Goal: Task Accomplishment & Management: Manage account settings

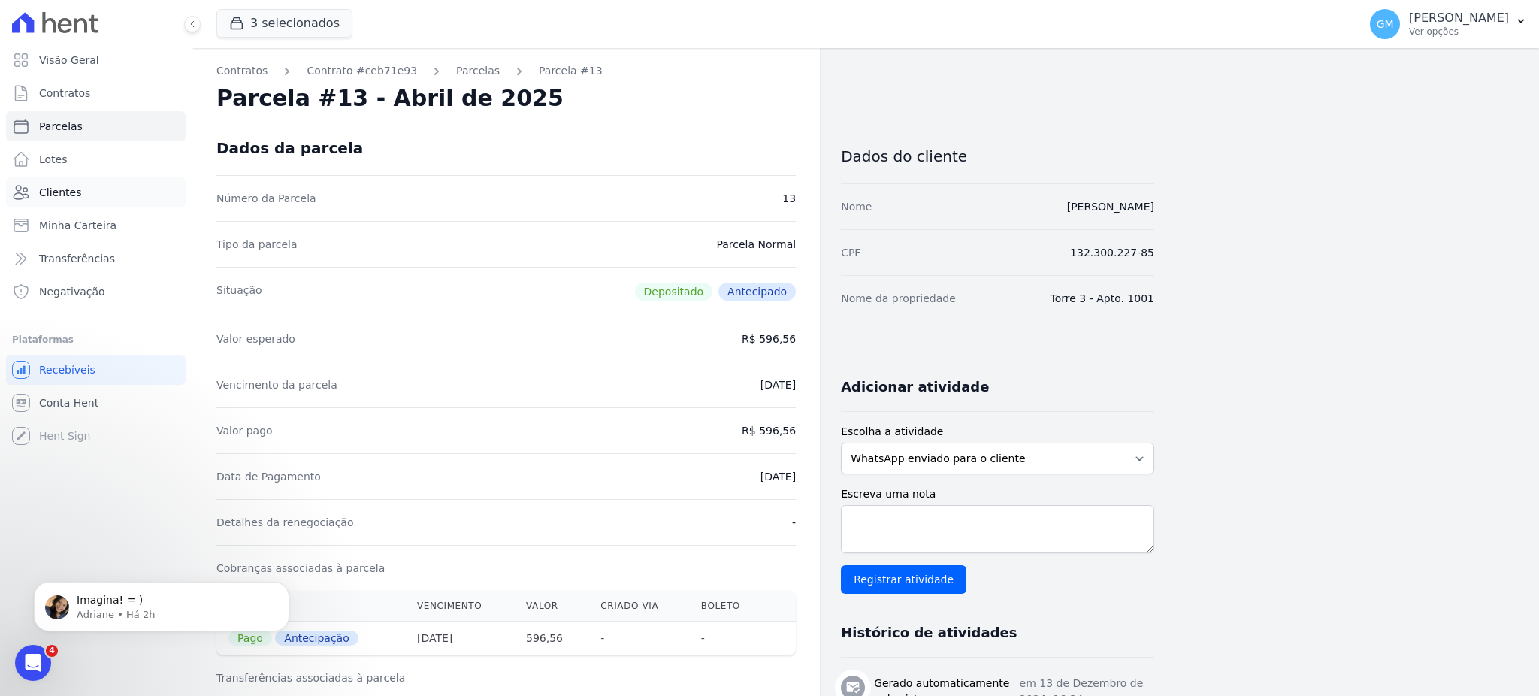
click at [81, 201] on link "Clientes" at bounding box center [96, 192] width 180 height 30
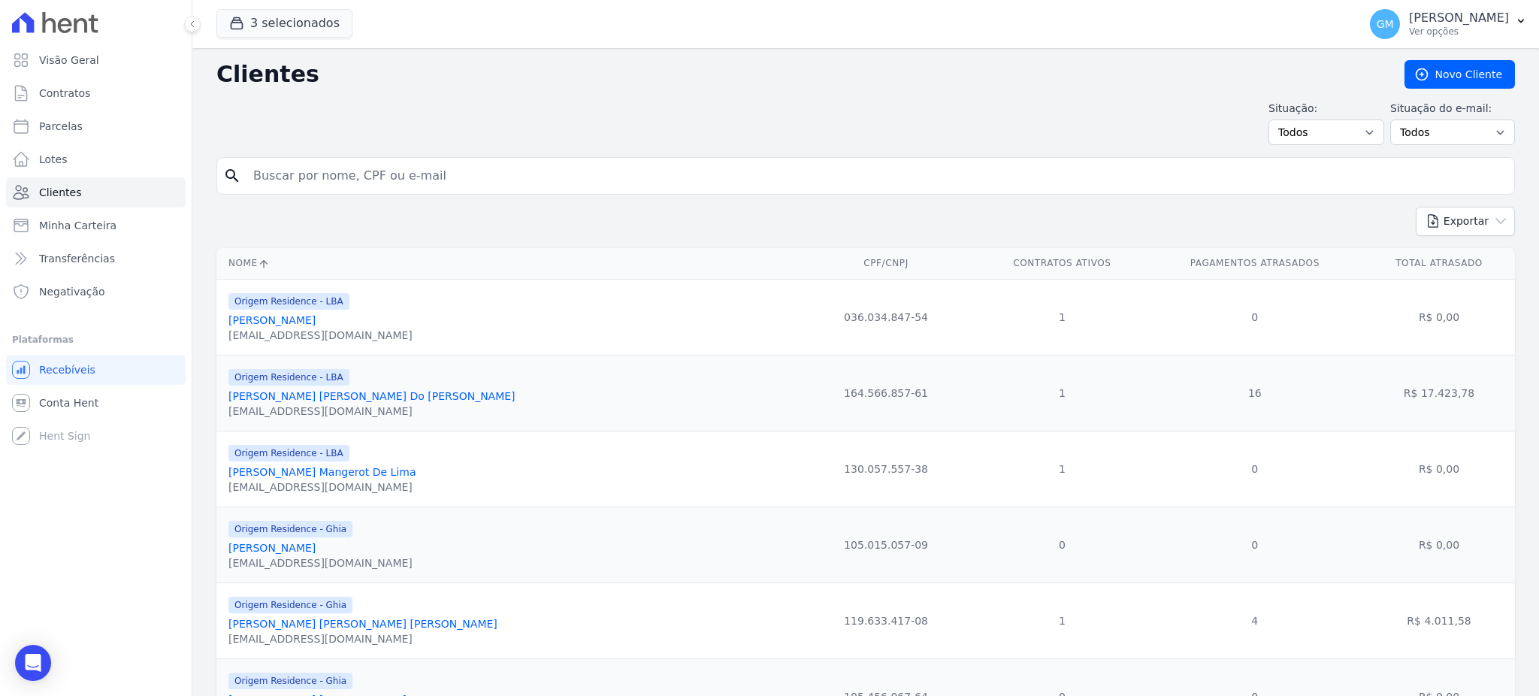
click at [338, 174] on input "search" at bounding box center [876, 176] width 1264 height 30
paste input "Oi [Nome do cliente], tudo bem? 😊 Fico feliz pelo seu interesse em visitar o de…"
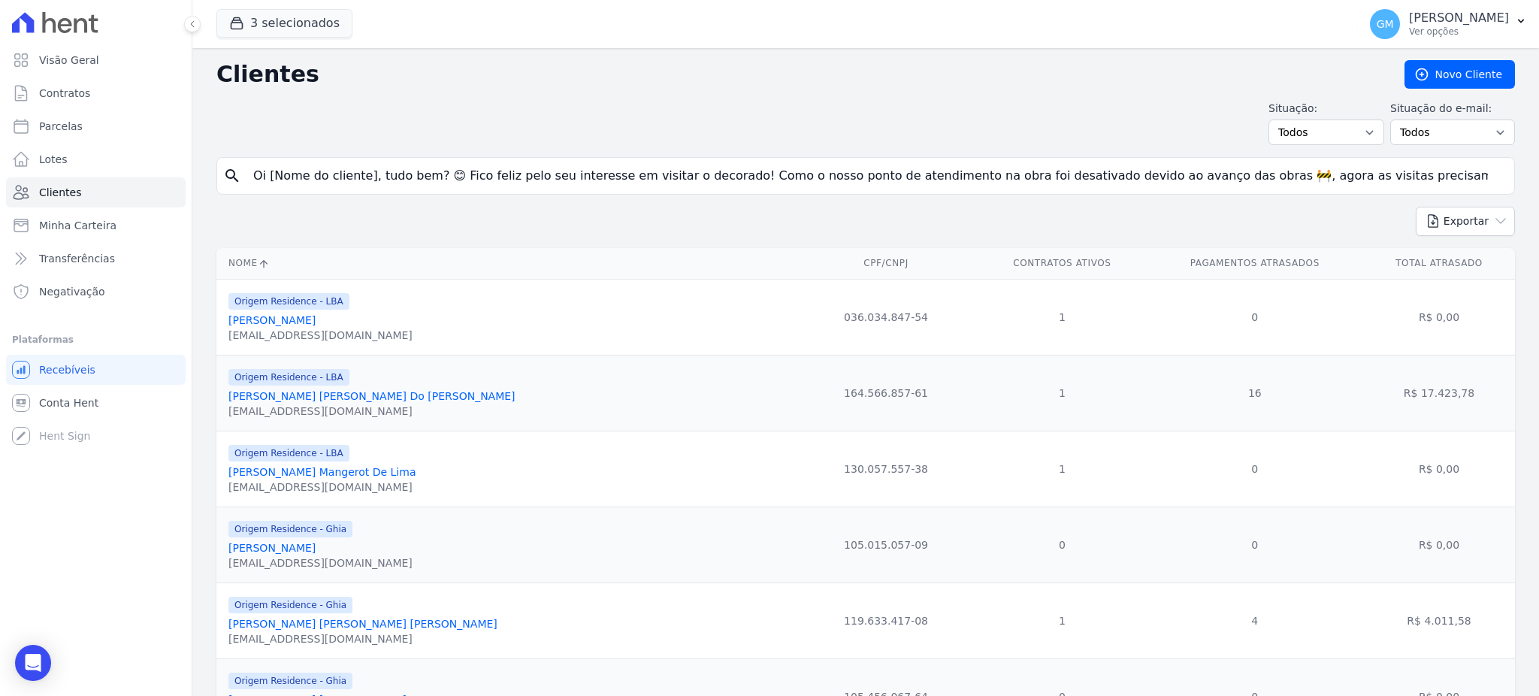
scroll to position [0, 1521]
type input "Oi [Nome do cliente], tudo bem? 😊 Fico feliz pelo seu interesse em visitar o de…"
click at [63, 160] on span "Lotes" at bounding box center [53, 159] width 29 height 15
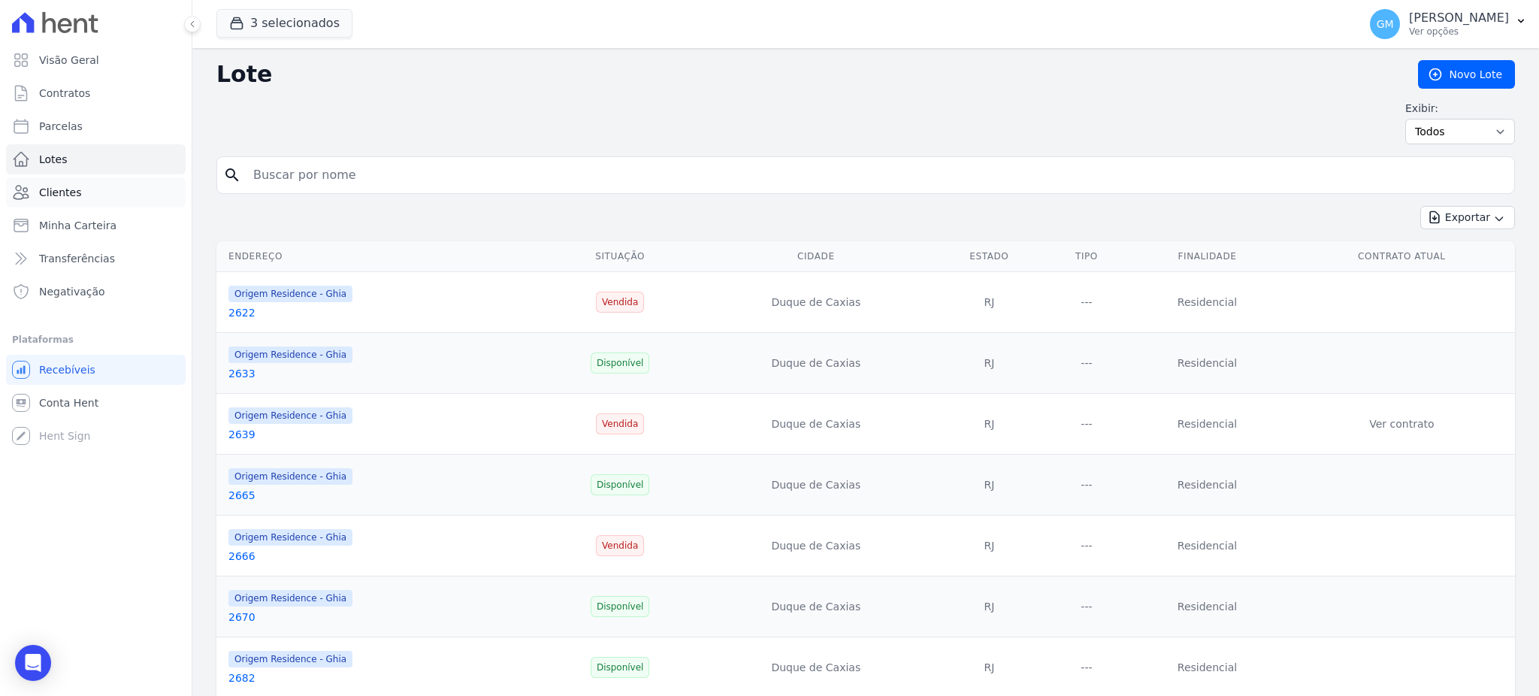
click at [79, 192] on link "Clientes" at bounding box center [96, 192] width 180 height 30
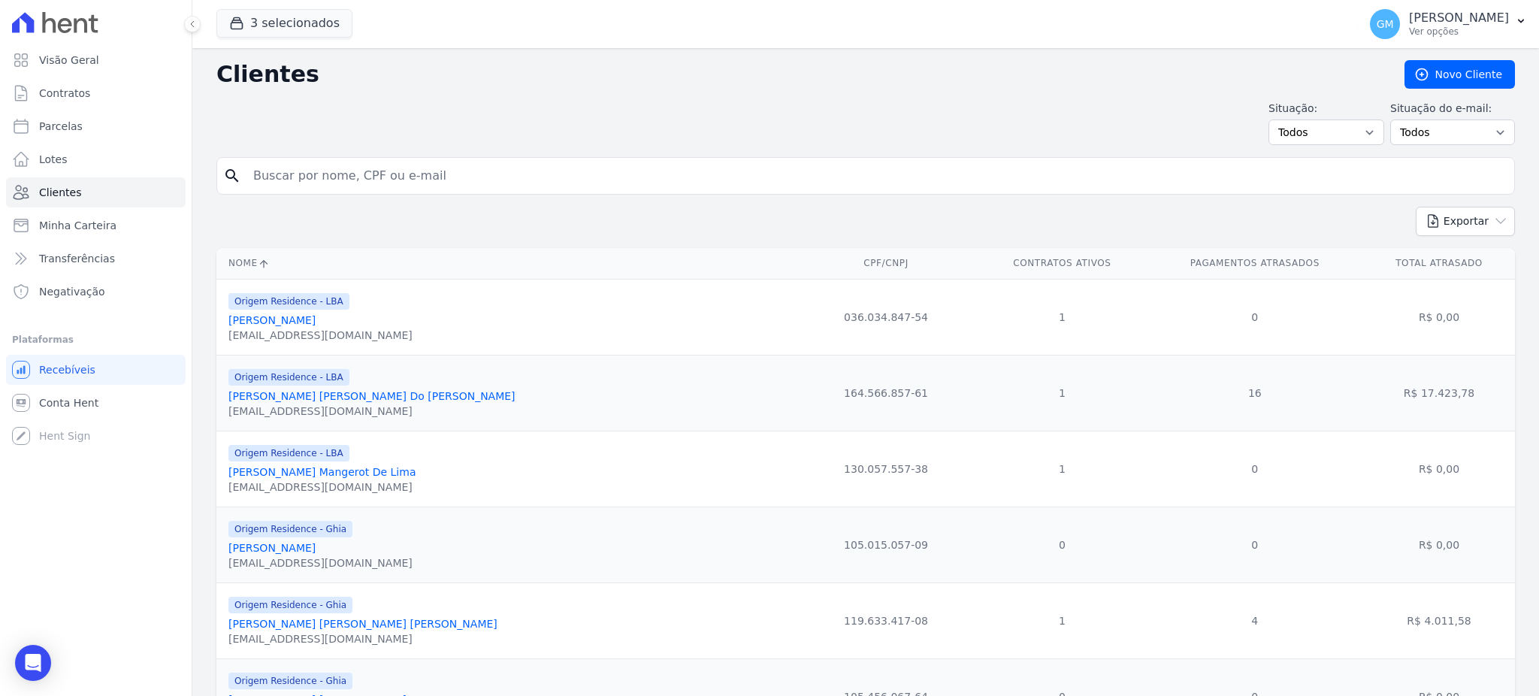
click at [353, 181] on input "search" at bounding box center [876, 176] width 1264 height 30
type input "[PERSON_NAME] [PERSON_NAME]"
drag, startPoint x: 356, startPoint y: 178, endPoint x: 229, endPoint y: 177, distance: 127.0
click at [229, 177] on div "search [PERSON_NAME] [PERSON_NAME]" at bounding box center [865, 176] width 1298 height 38
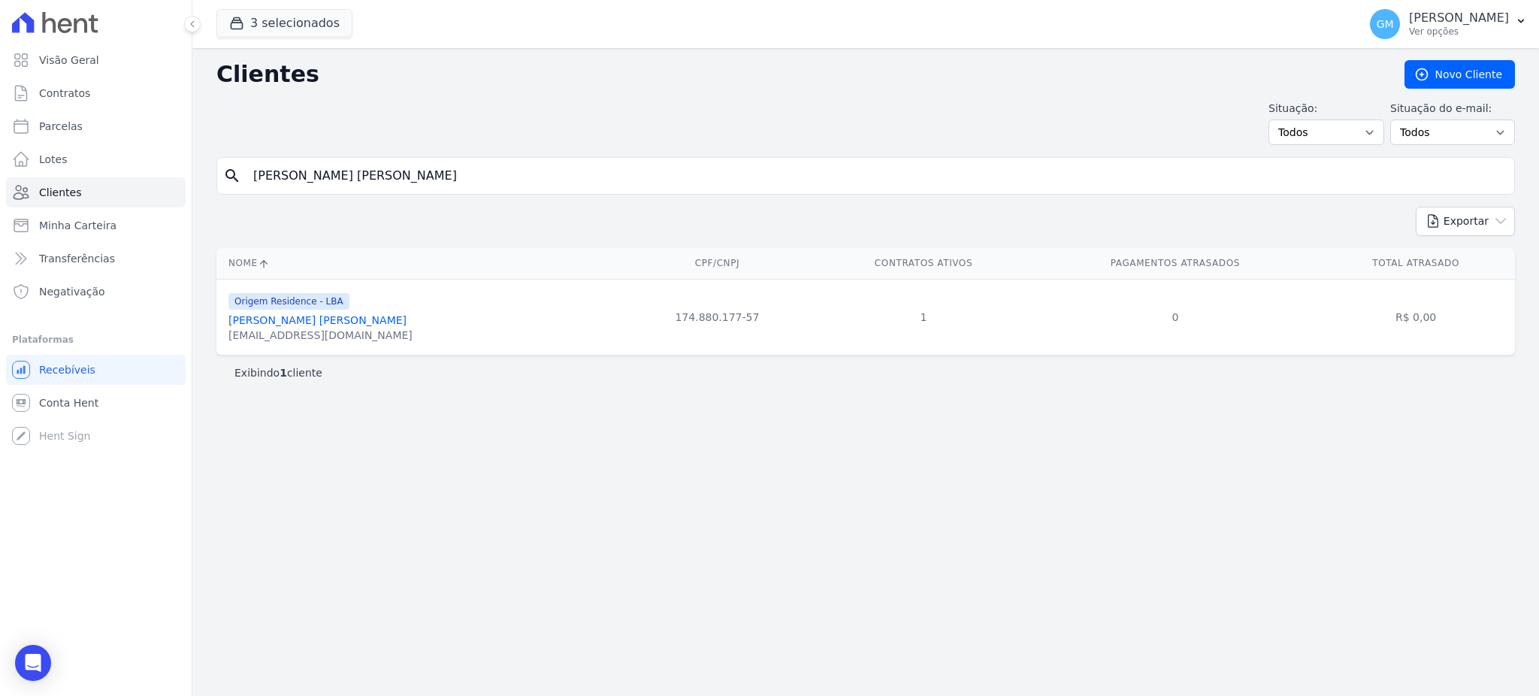
click at [322, 322] on link "[PERSON_NAME] [PERSON_NAME]" at bounding box center [317, 320] width 178 height 12
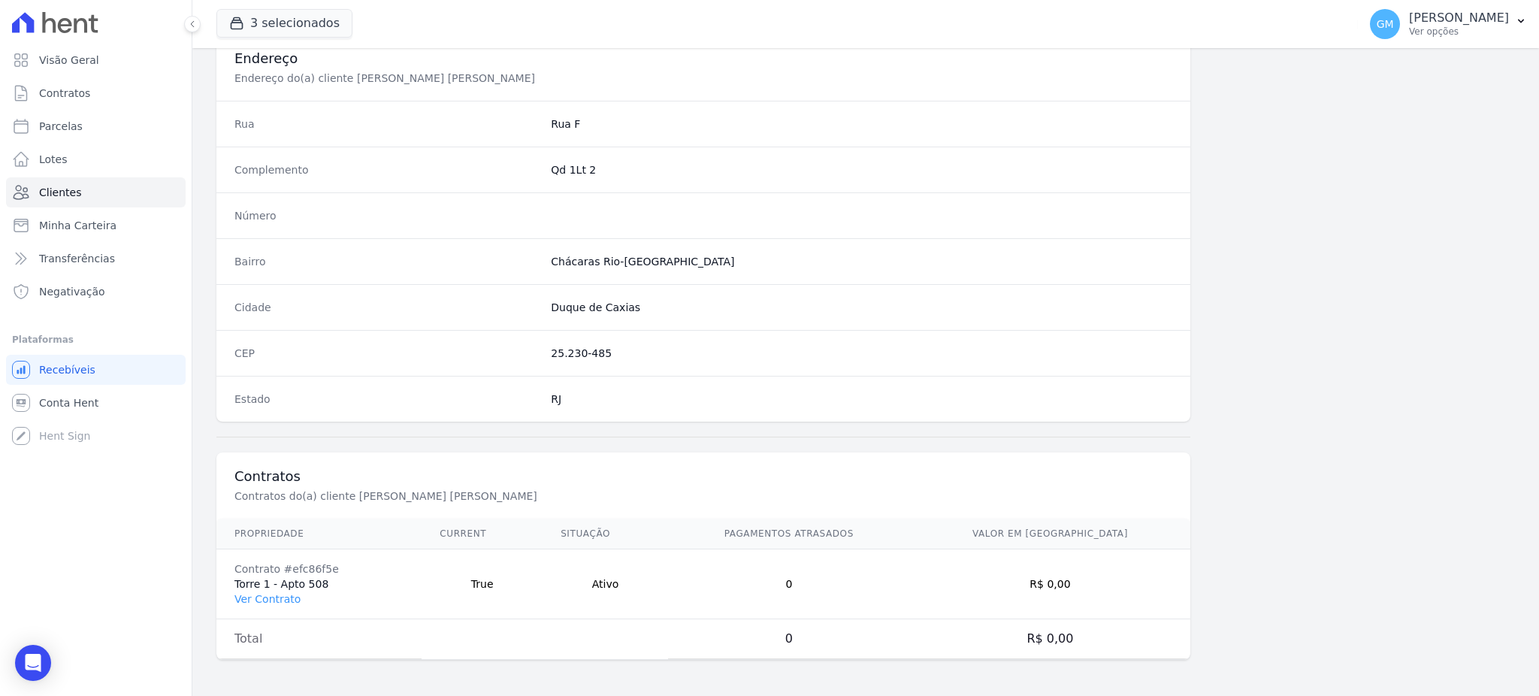
scroll to position [711, 0]
click at [279, 603] on link "Ver Contrato" at bounding box center [267, 599] width 66 height 12
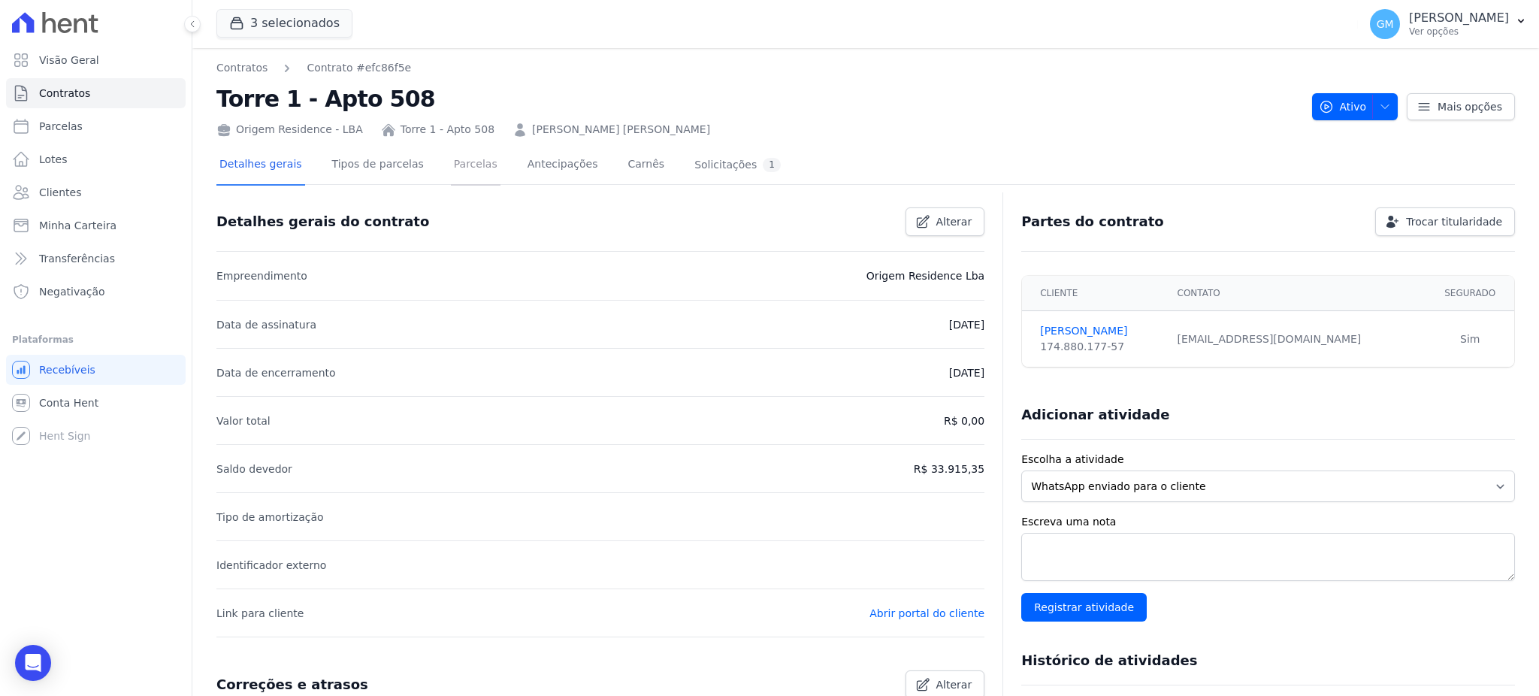
drag, startPoint x: 467, startPoint y: 157, endPoint x: 476, endPoint y: 165, distance: 12.3
click at [467, 157] on link "Parcelas" at bounding box center [476, 166] width 50 height 40
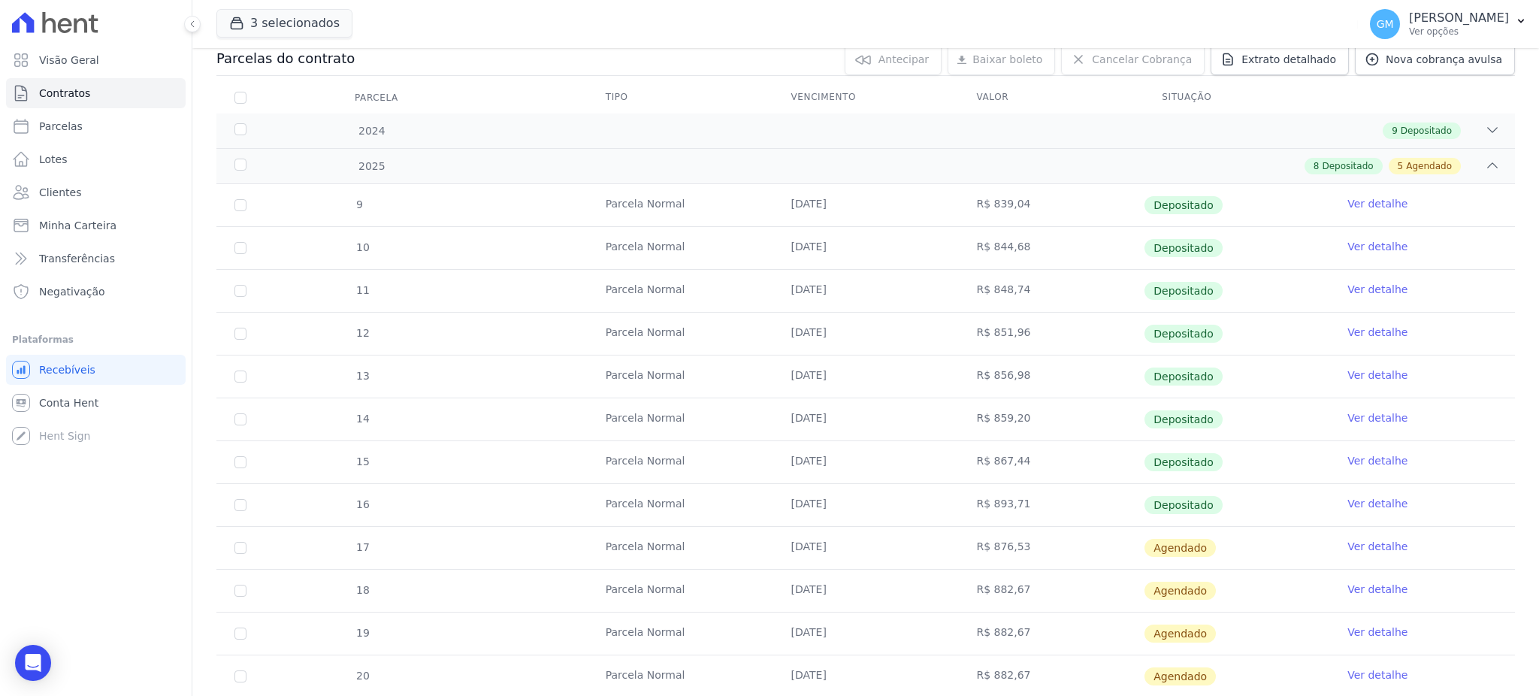
scroll to position [363, 0]
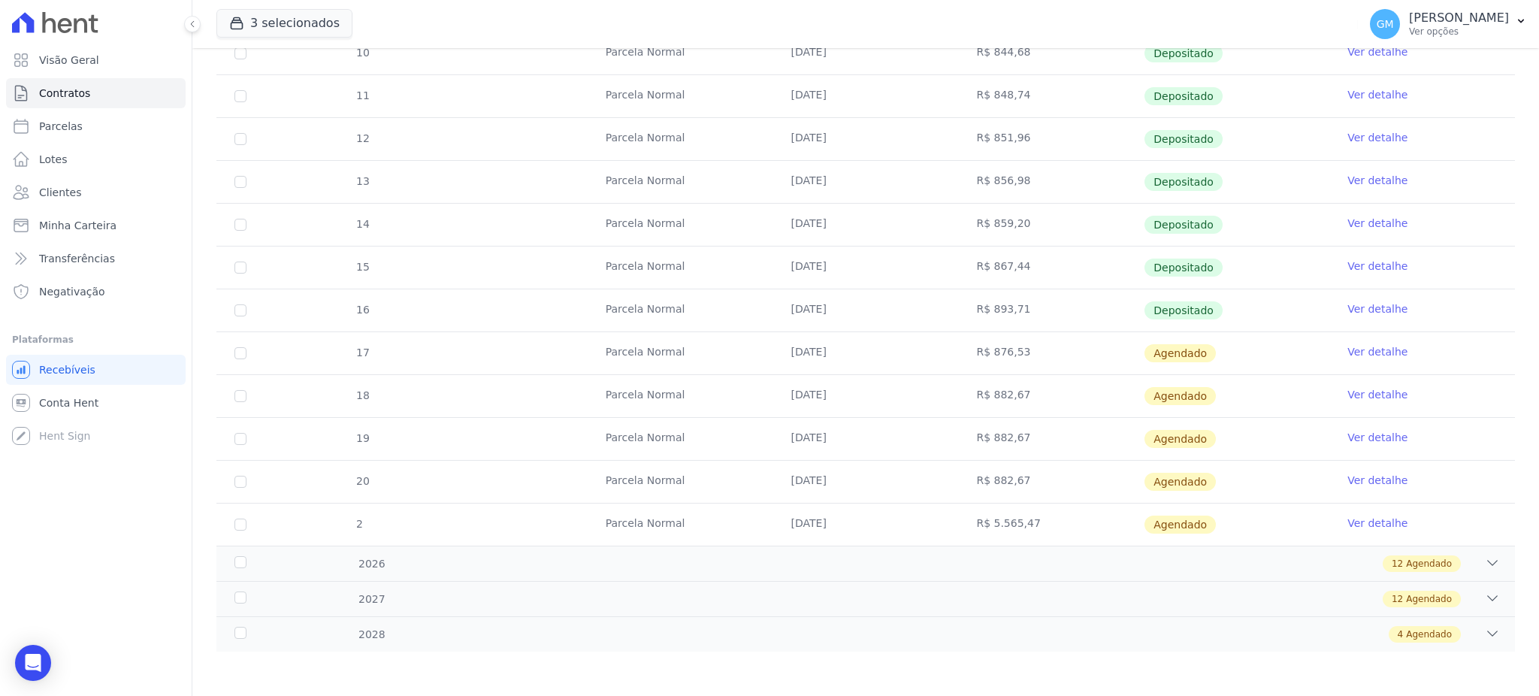
click at [1362, 304] on link "Ver detalhe" at bounding box center [1377, 308] width 60 height 15
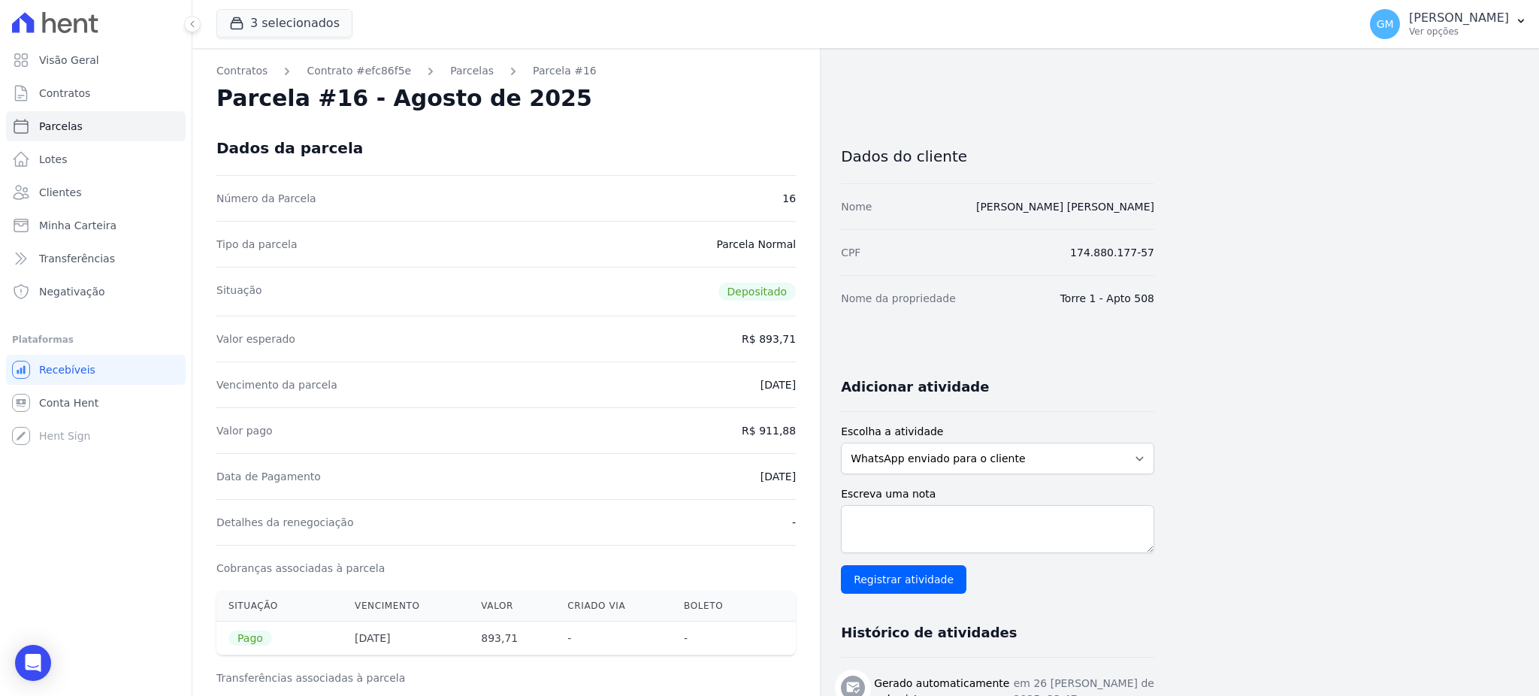
drag, startPoint x: 711, startPoint y: 161, endPoint x: 246, endPoint y: 1, distance: 492.5
click at [711, 161] on div "Dados da parcela" at bounding box center [505, 148] width 579 height 54
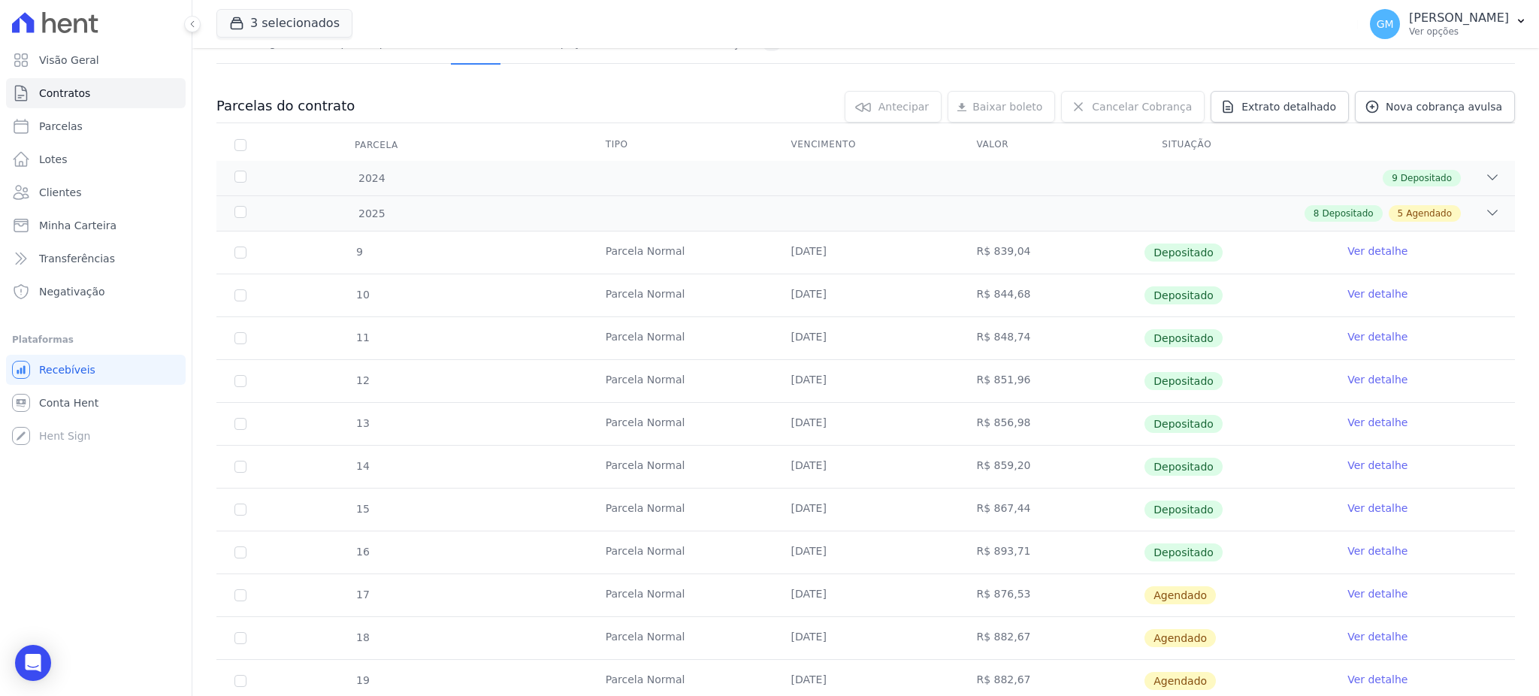
scroll to position [301, 0]
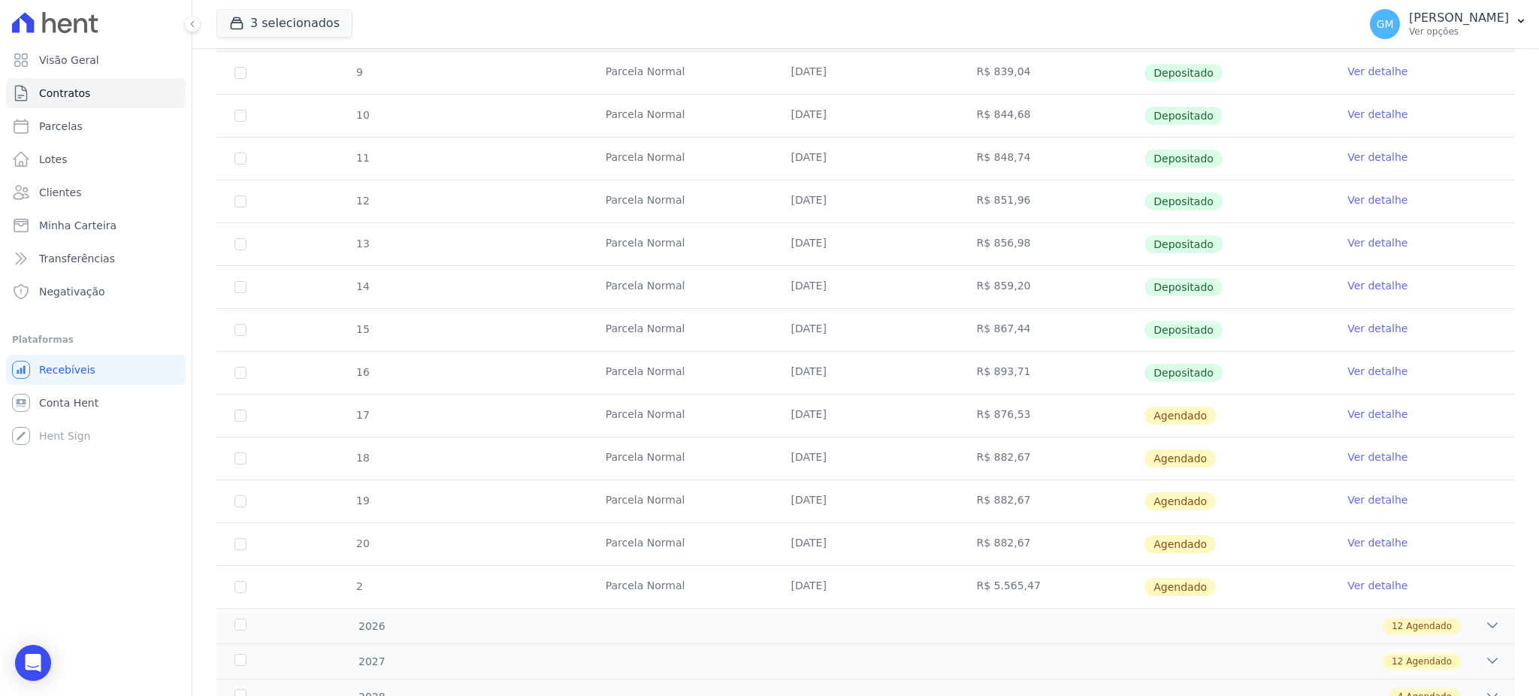
click at [1352, 409] on link "Ver detalhe" at bounding box center [1377, 413] width 60 height 15
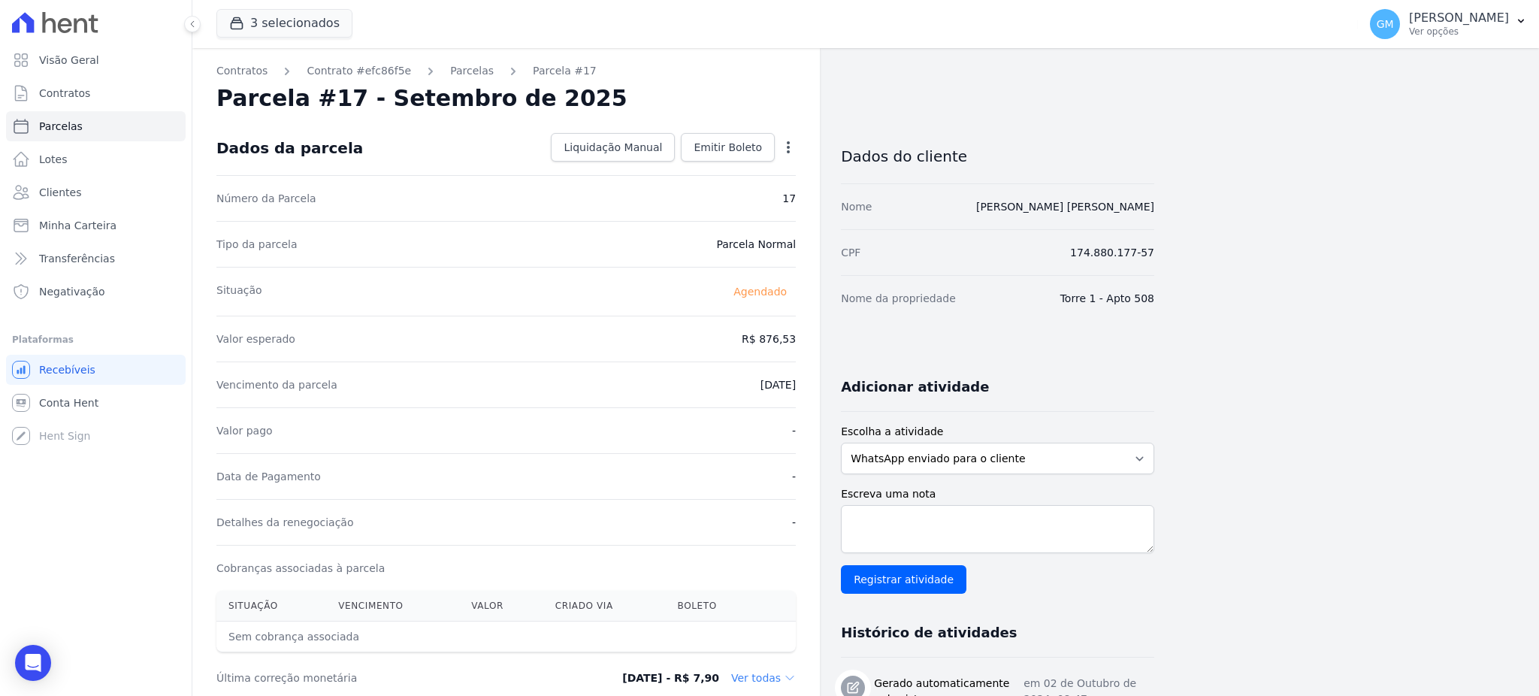
click at [782, 142] on icon "button" at bounding box center [788, 147] width 15 height 15
click at [704, 162] on link "Alterar" at bounding box center [723, 167] width 132 height 27
drag, startPoint x: 725, startPoint y: 333, endPoint x: 837, endPoint y: 334, distance: 111.9
click at [837, 334] on div "Contratos Contrato #efc86f5e [GEOGRAPHIC_DATA] Parcela #17 [GEOGRAPHIC_DATA] #1…" at bounding box center [673, 674] width 962 height 1252
paste input "99.96"
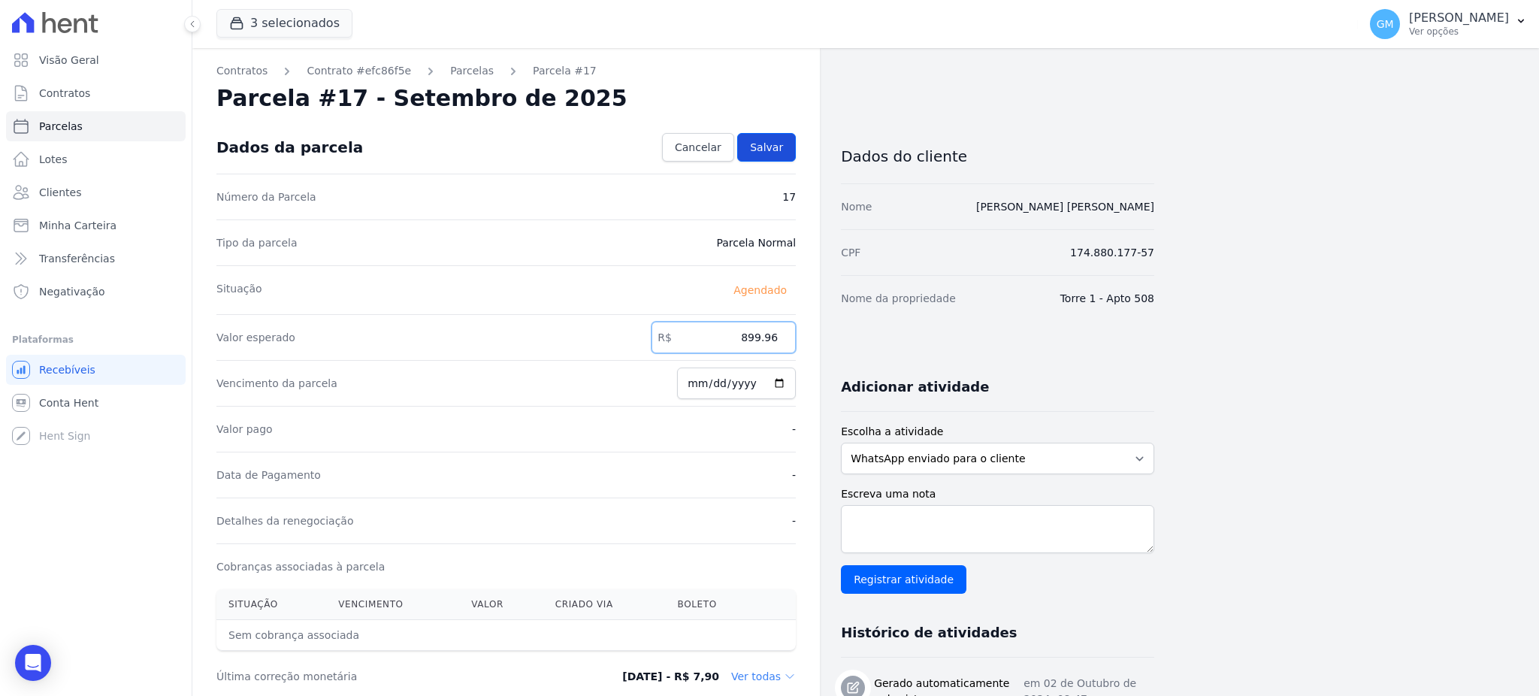
type input "899.96"
click at [772, 133] on link "Salvar" at bounding box center [766, 147] width 59 height 29
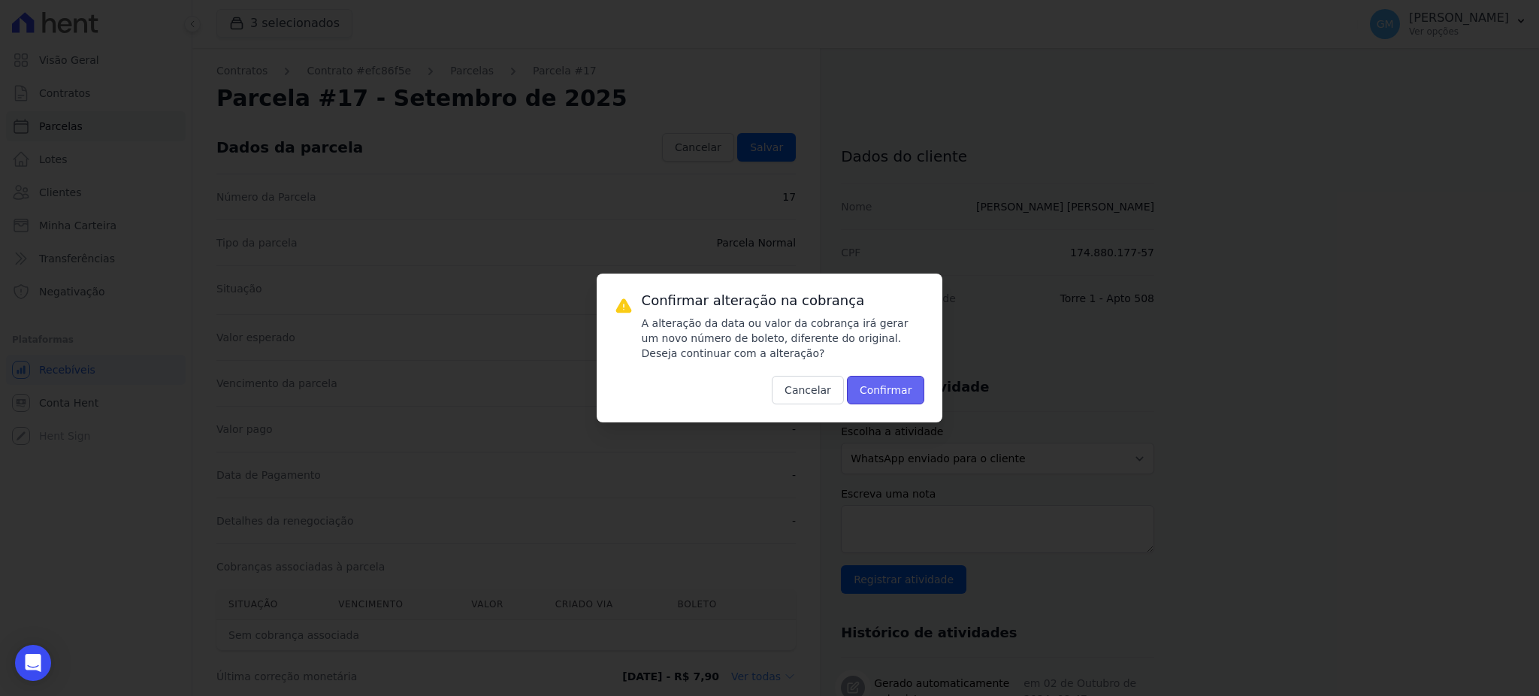
click at [881, 383] on button "Confirmar" at bounding box center [886, 390] width 78 height 29
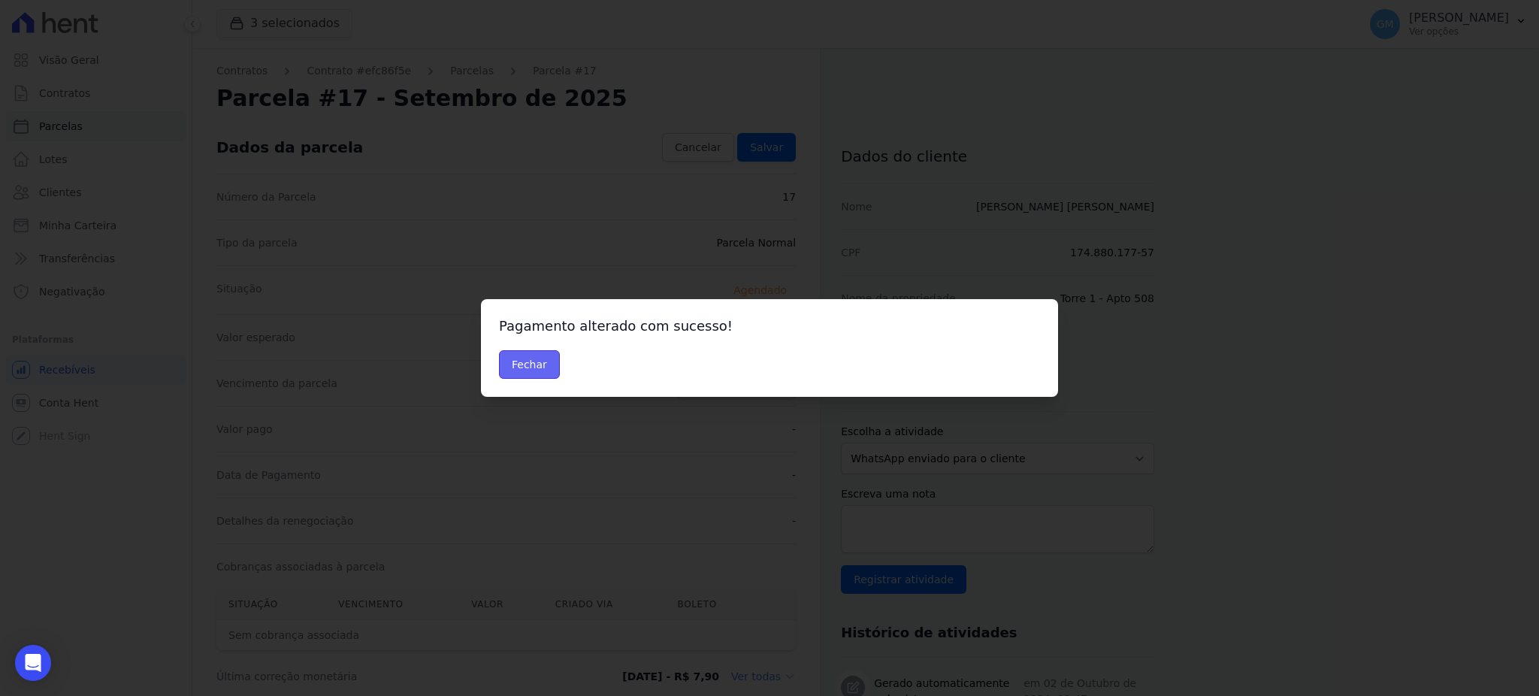
click at [534, 362] on button "Fechar" at bounding box center [529, 364] width 61 height 29
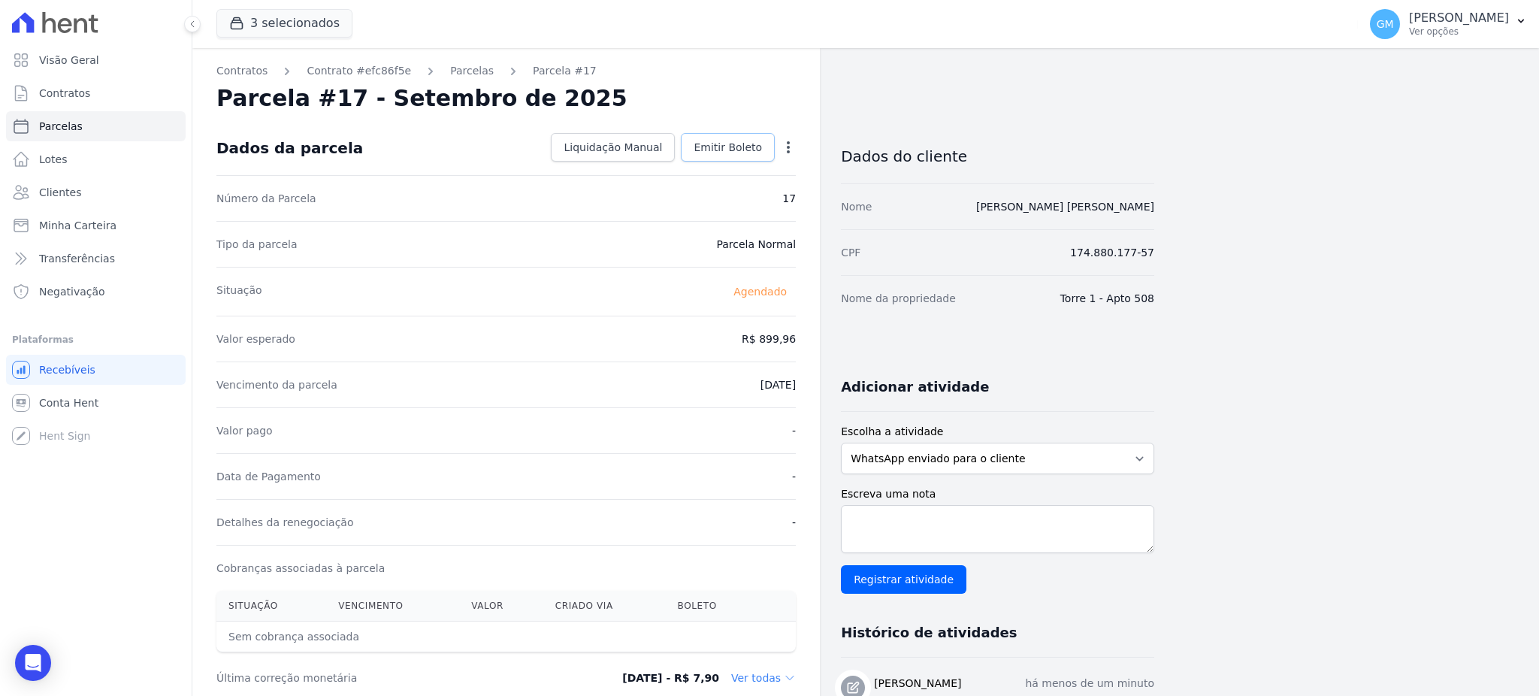
click at [734, 142] on span "Emitir Boleto" at bounding box center [727, 147] width 68 height 15
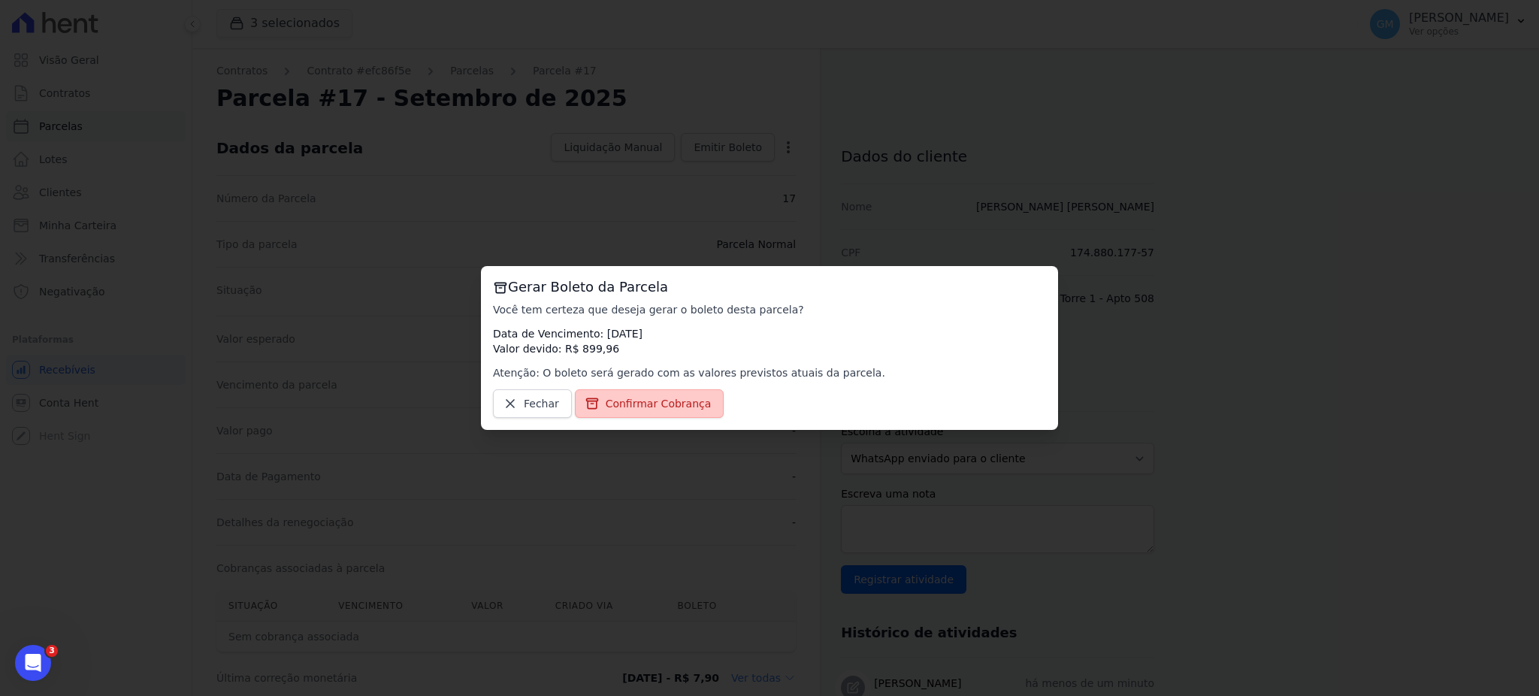
click at [654, 405] on span "Confirmar Cobrança" at bounding box center [659, 403] width 106 height 15
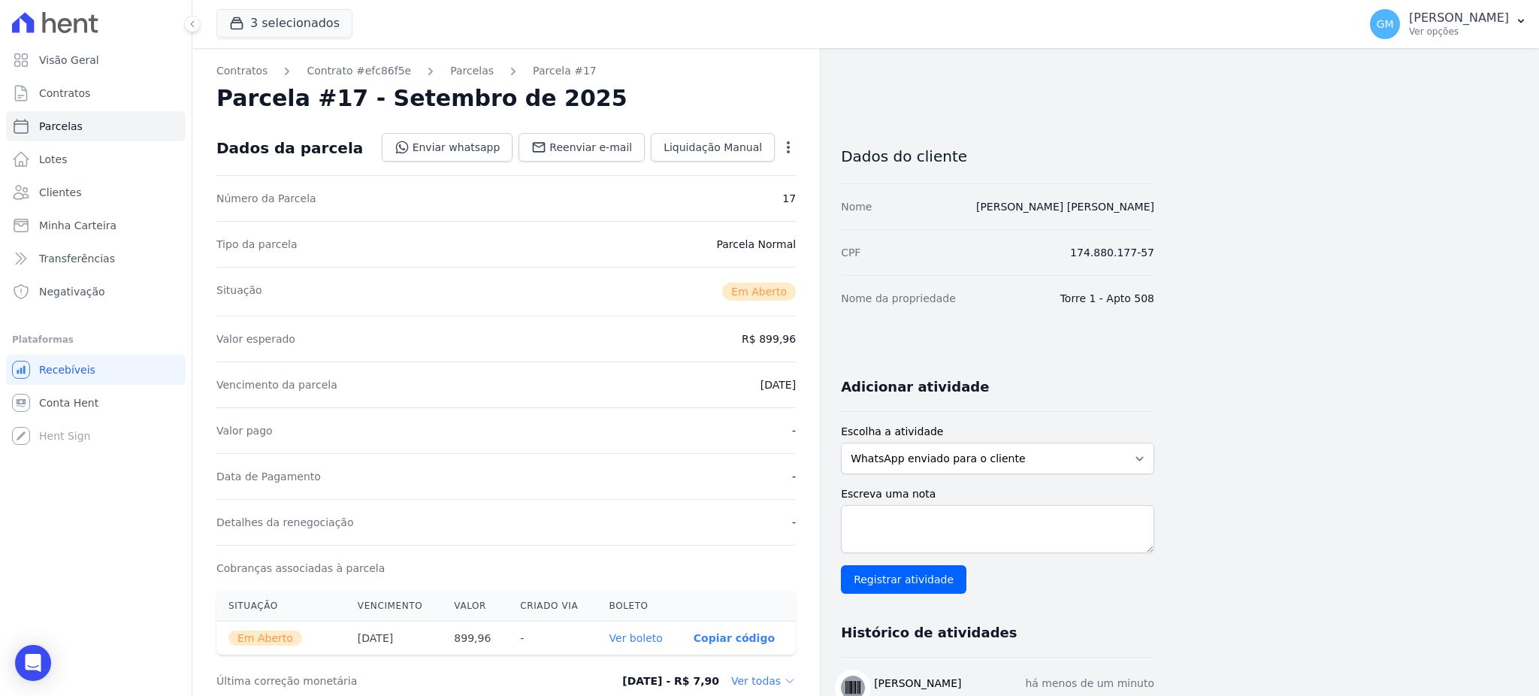
click at [646, 640] on link "Ver boleto" at bounding box center [635, 638] width 53 height 12
click at [86, 186] on link "Clientes" at bounding box center [96, 192] width 180 height 30
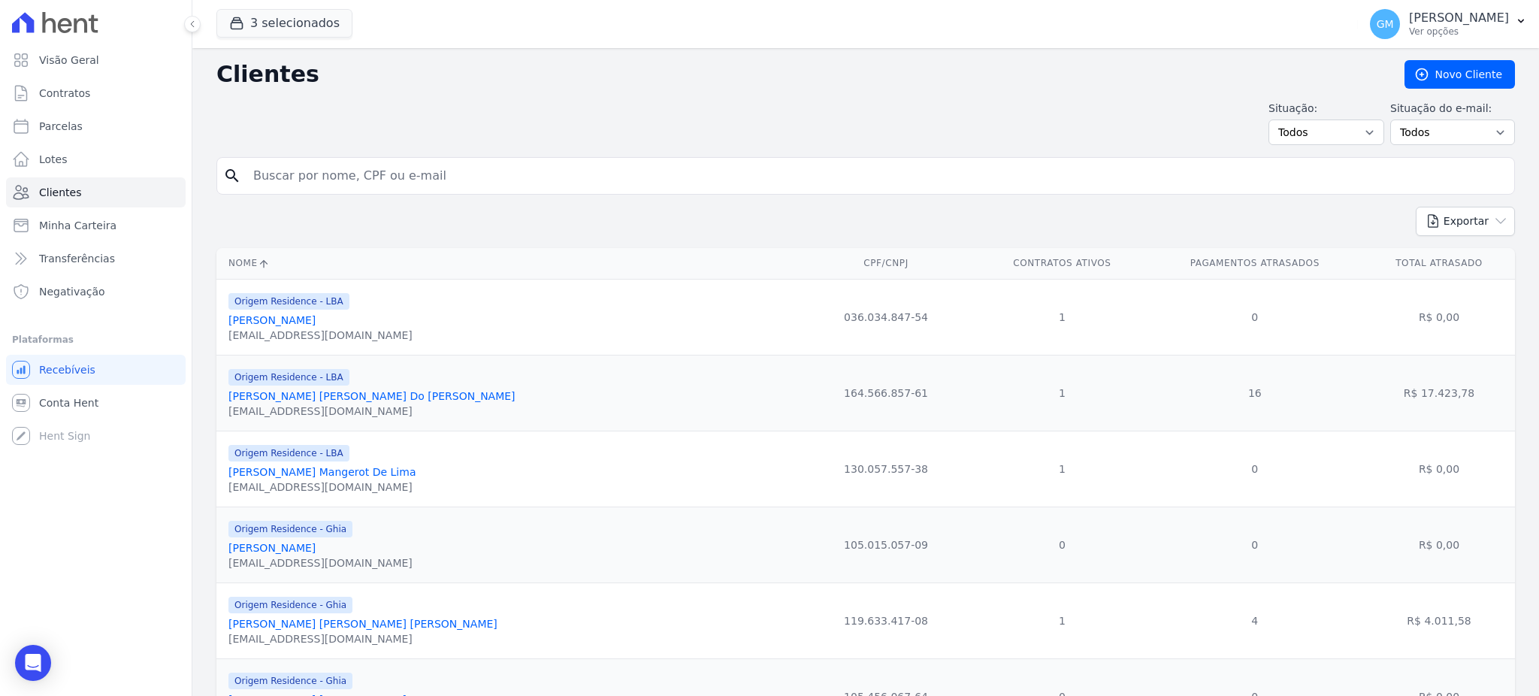
click at [572, 183] on input "search" at bounding box center [876, 176] width 1264 height 30
type input "[PERSON_NAME]"
drag, startPoint x: 470, startPoint y: 180, endPoint x: 242, endPoint y: 157, distance: 229.5
click at [242, 157] on div "search [PERSON_NAME]" at bounding box center [865, 176] width 1298 height 38
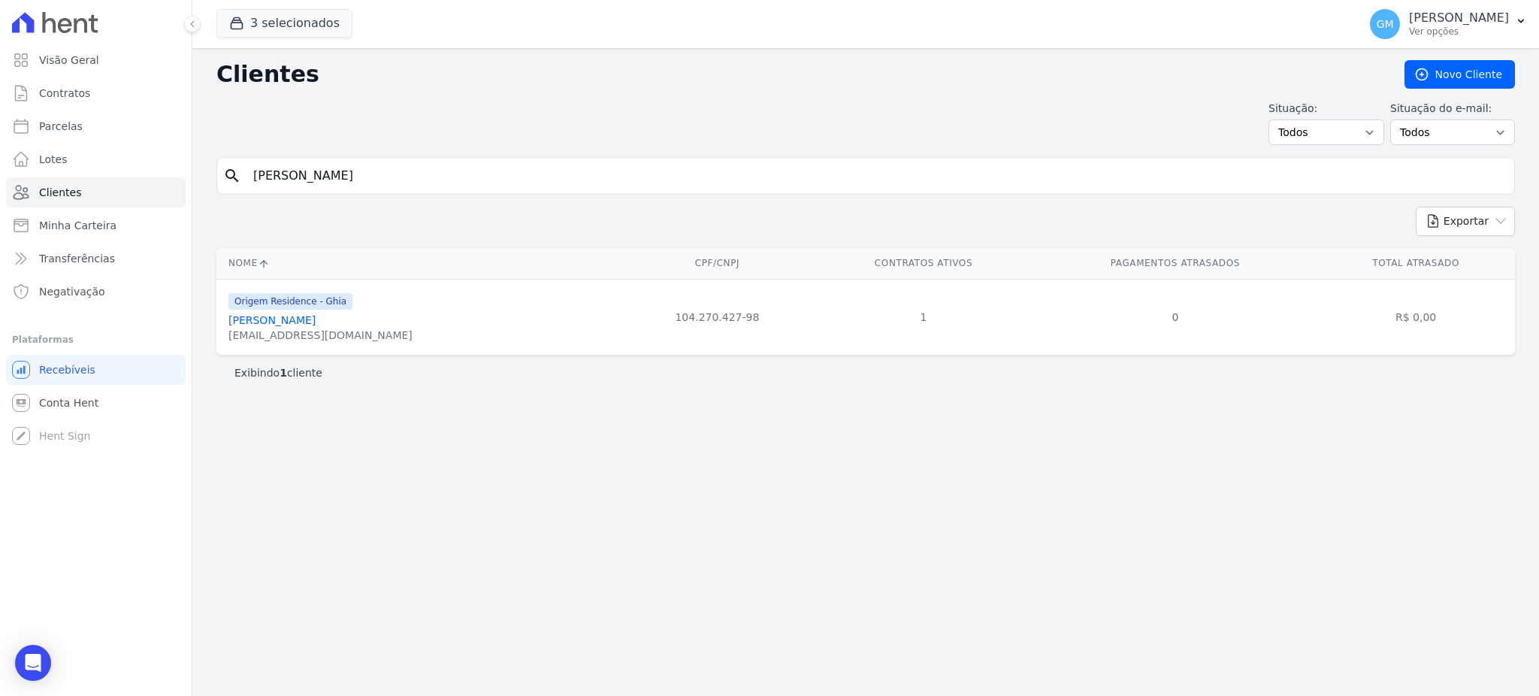
click at [313, 321] on link "[PERSON_NAME]" at bounding box center [271, 320] width 87 height 12
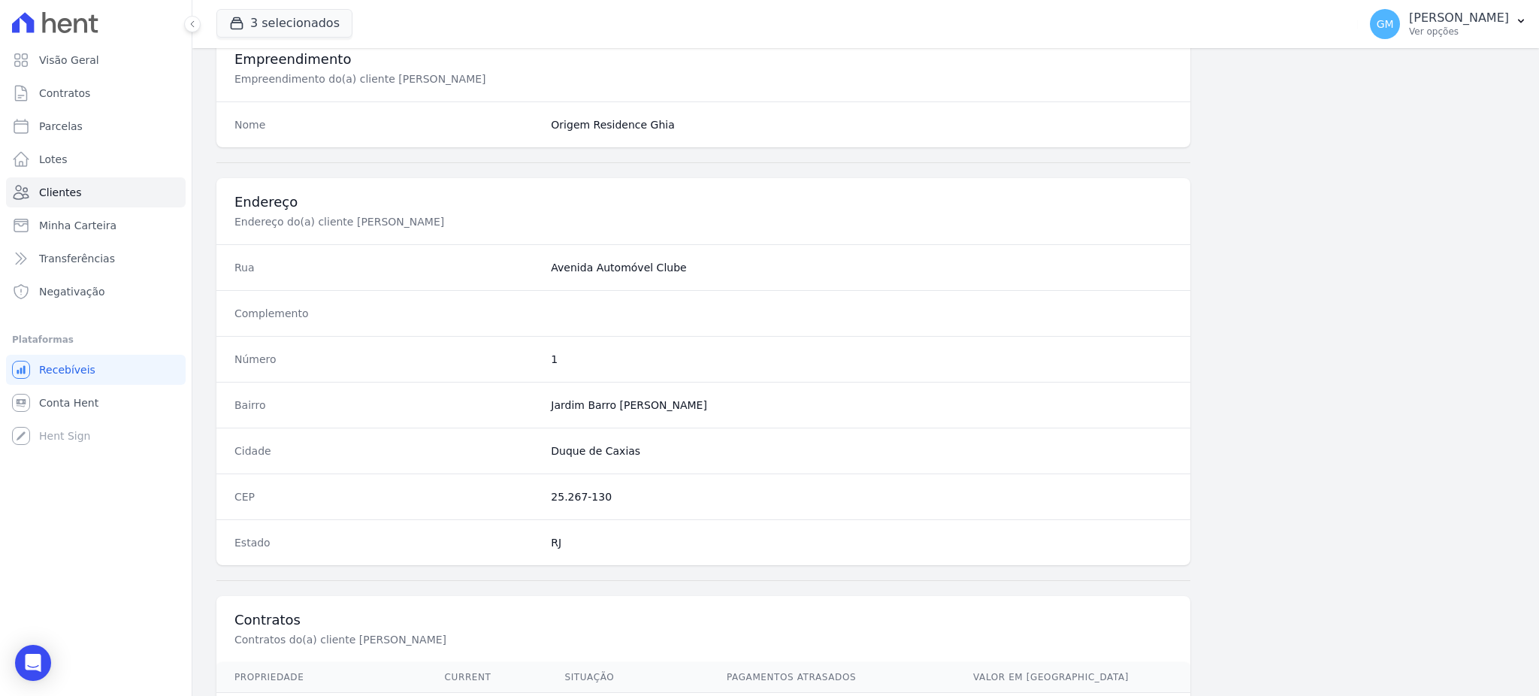
scroll to position [711, 0]
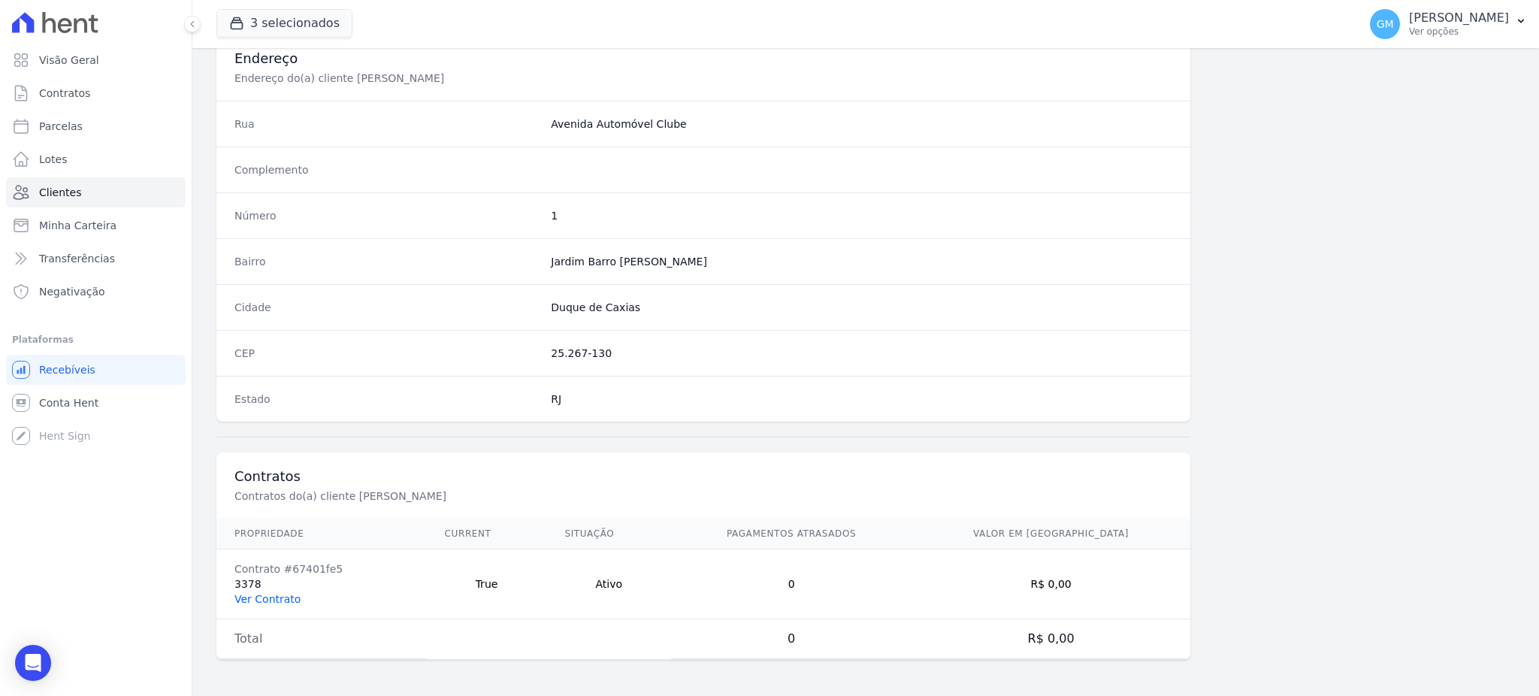
click at [282, 595] on link "Ver Contrato" at bounding box center [267, 599] width 66 height 12
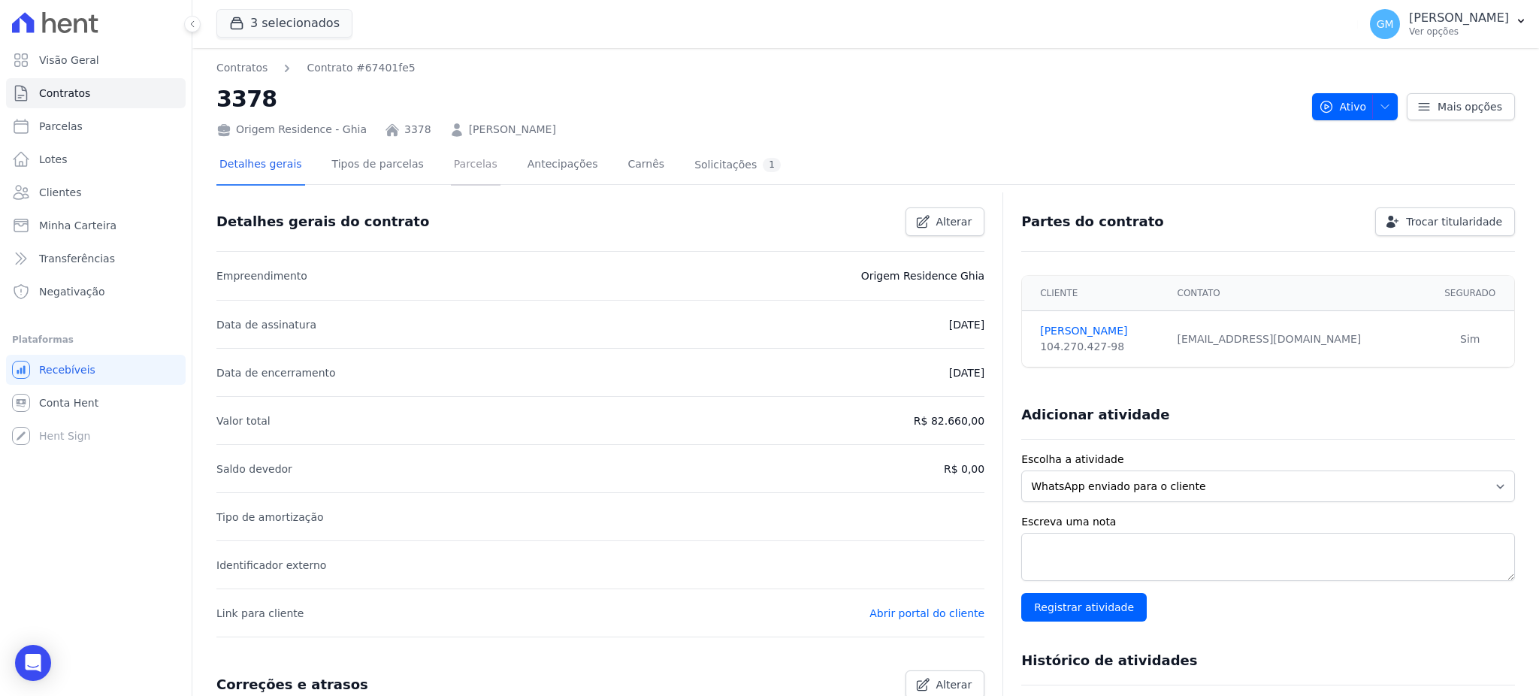
click at [469, 165] on link "Parcelas" at bounding box center [476, 166] width 50 height 40
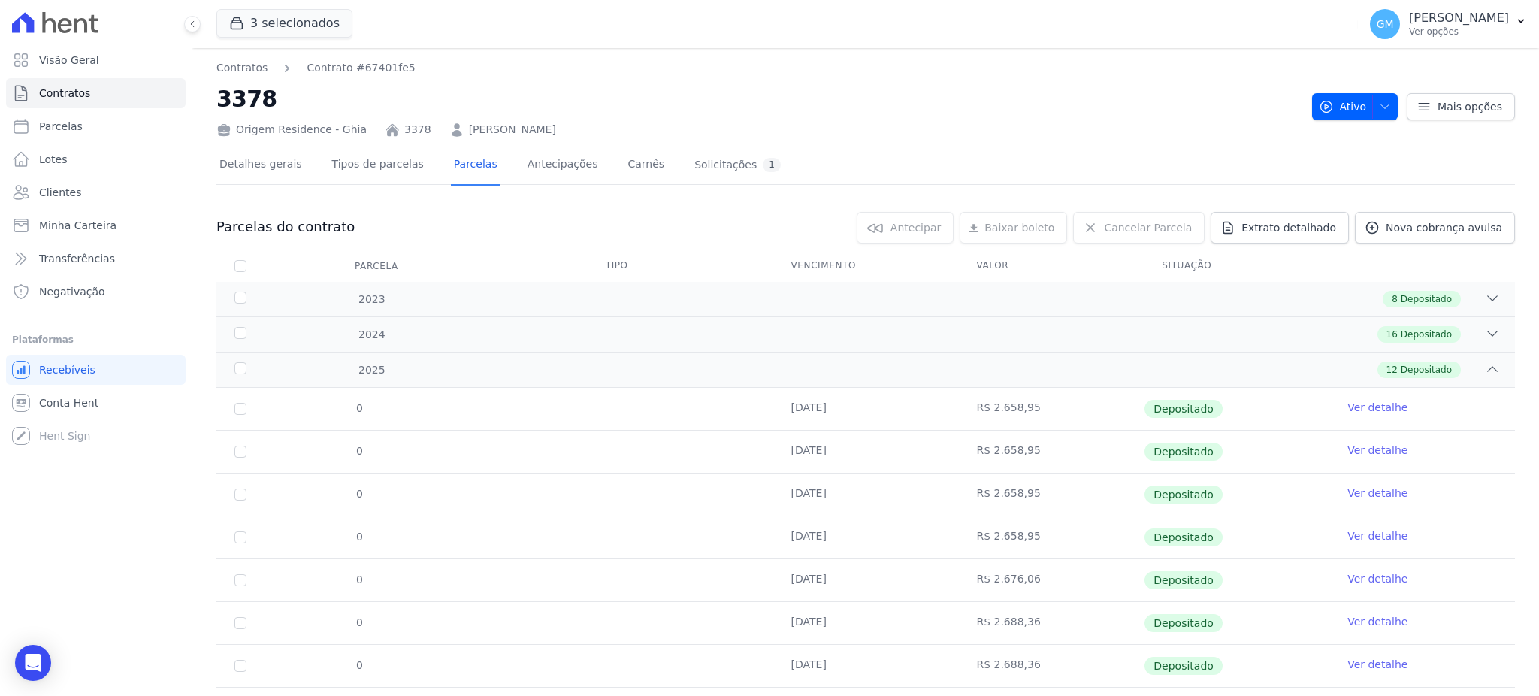
scroll to position [249, 0]
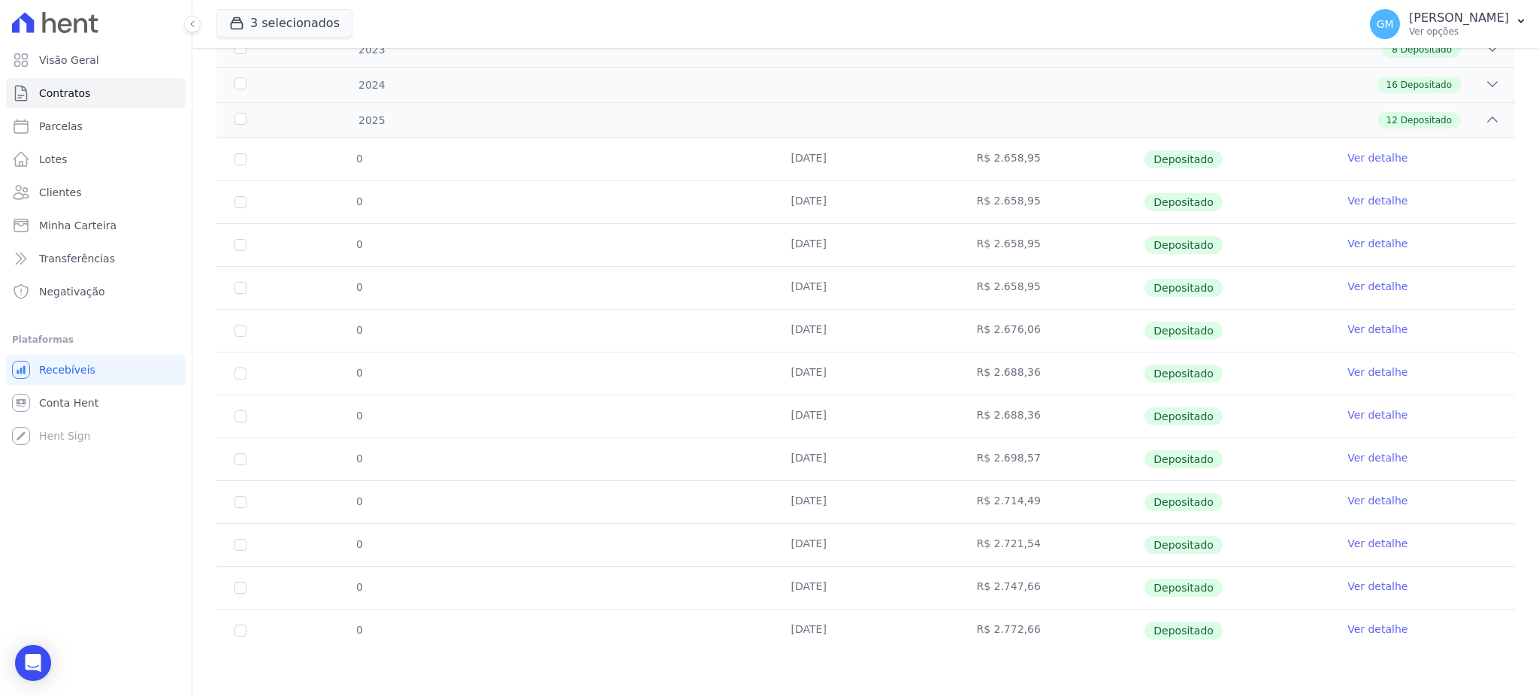
drag, startPoint x: 777, startPoint y: 541, endPoint x: 780, endPoint y: 568, distance: 27.2
click at [868, 549] on td "[DATE]" at bounding box center [866, 545] width 186 height 42
drag, startPoint x: 772, startPoint y: 591, endPoint x: 871, endPoint y: 592, distance: 99.2
click at [871, 592] on tr "0 [DATE] R$ 2.747,66 Depositado Ver detalhe" at bounding box center [865, 587] width 1298 height 43
drag, startPoint x: 787, startPoint y: 636, endPoint x: 984, endPoint y: 633, distance: 197.6
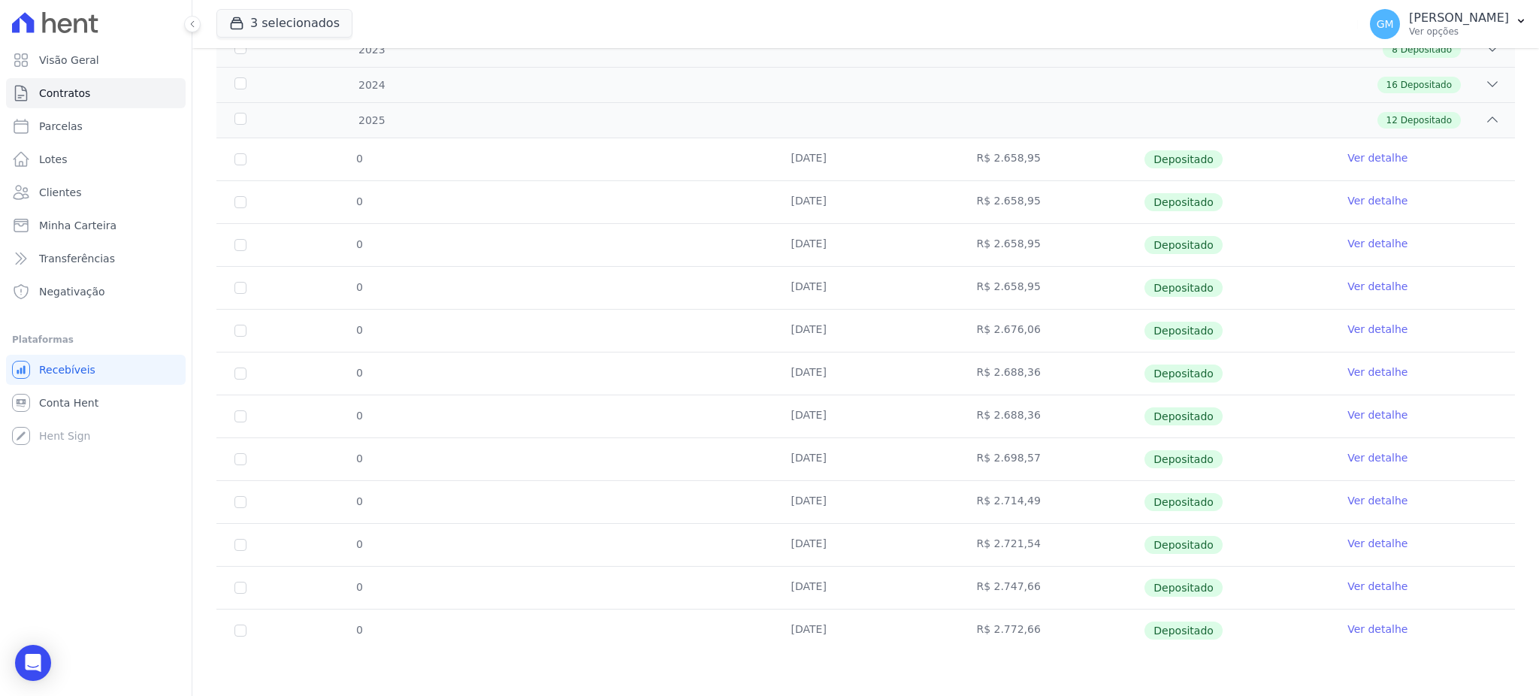
click at [967, 633] on tr "0 [DATE] R$ 2.772,66 Depositado Ver detalhe" at bounding box center [865, 630] width 1298 height 43
drag, startPoint x: 1372, startPoint y: 629, endPoint x: 1263, endPoint y: 642, distance: 109.7
click at [1372, 629] on link "Ver detalhe" at bounding box center [1377, 628] width 60 height 15
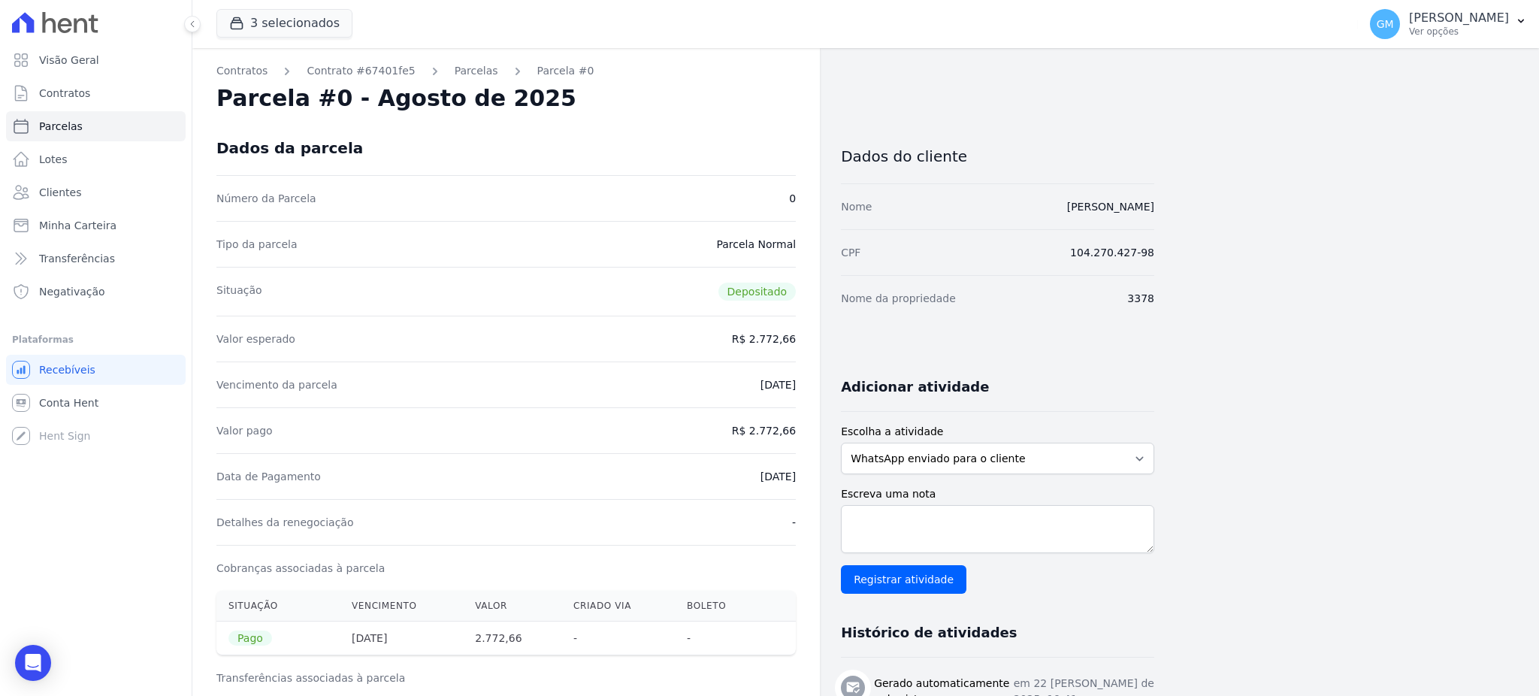
click at [586, 125] on div "Dados da parcela" at bounding box center [505, 148] width 579 height 54
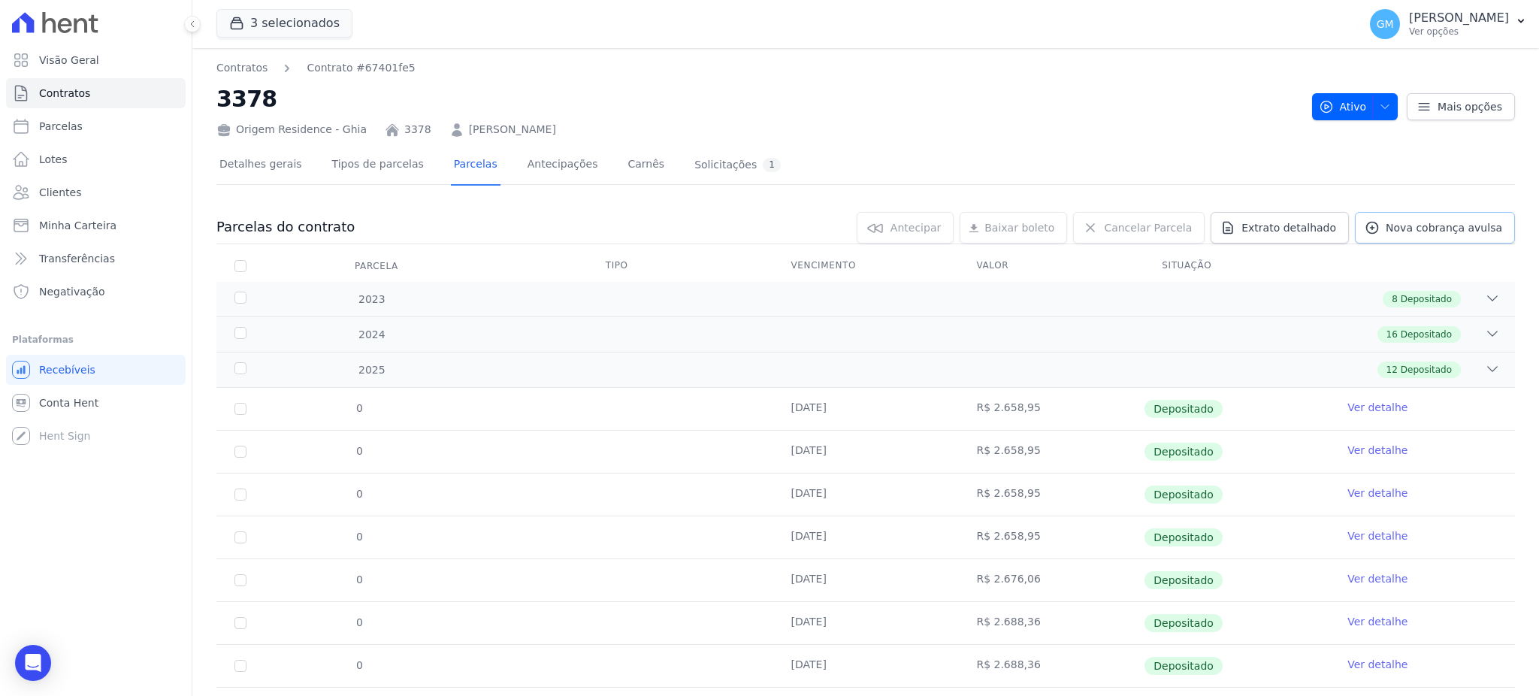
click at [1387, 218] on link "Nova cobrança avulsa" at bounding box center [1435, 228] width 160 height 32
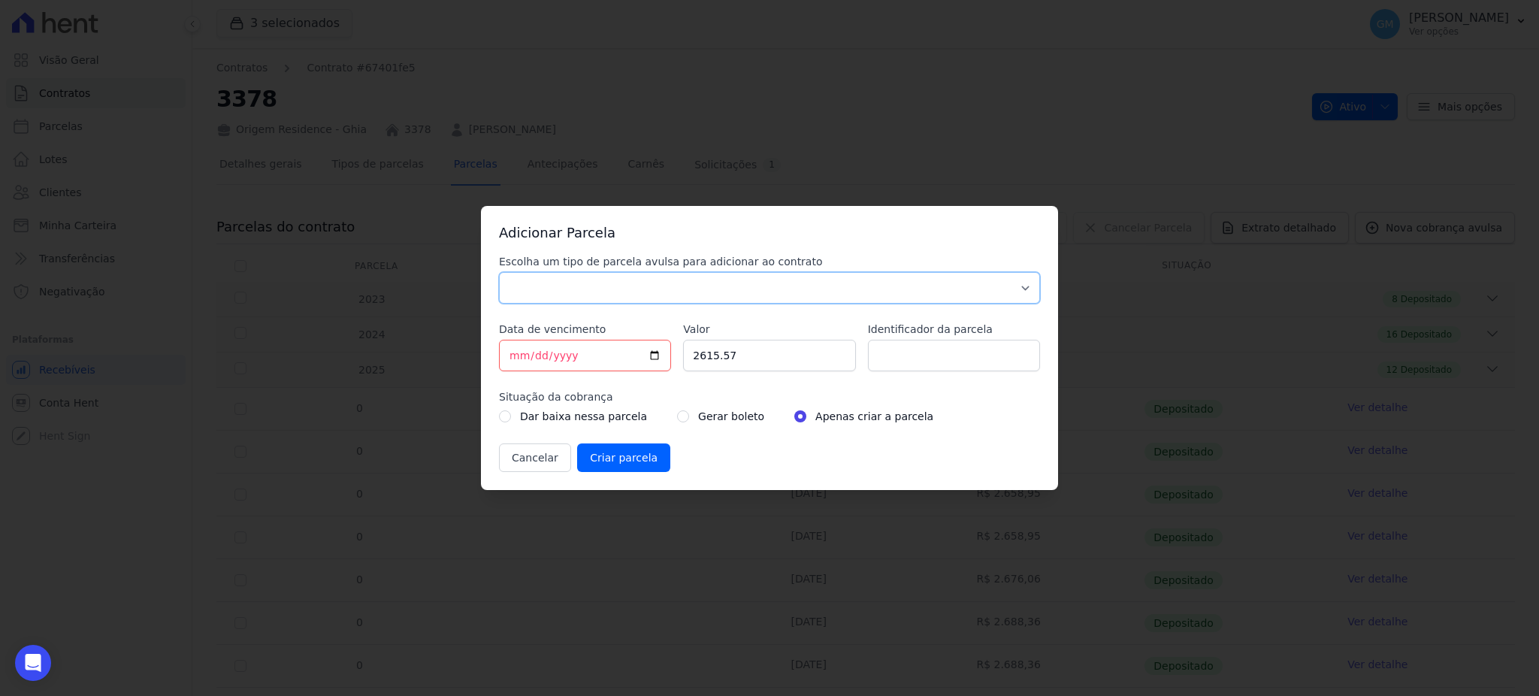
click at [705, 285] on select "Parcela Normal Sinal Caução Intercalada Chaves Pré Chaves Pós Chaves Taxas Quit…" at bounding box center [769, 288] width 541 height 32
select select "standard"
click at [499, 272] on select "Parcela Normal Sinal Caução Intercalada Chaves Pré Chaves Pós Chaves Taxas Quit…" at bounding box center [769, 288] width 541 height 32
click at [652, 355] on input "[DATE]" at bounding box center [585, 356] width 172 height 32
type input "2025-09-30"
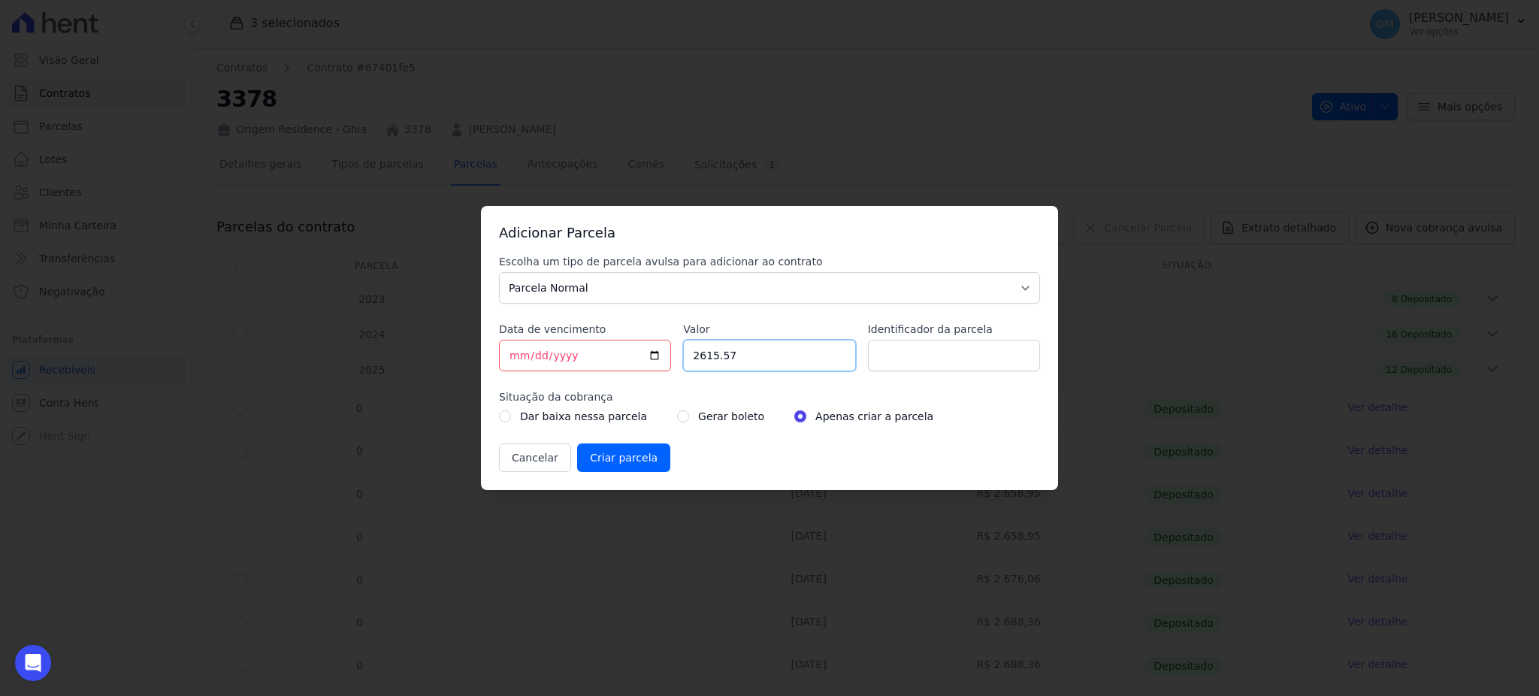
drag, startPoint x: 778, startPoint y: 361, endPoint x: 680, endPoint y: 362, distance: 97.7
click at [680, 362] on div "Escolha um tipo de parcela avulsa para adicionar ao contrato Parcela Normal Sin…" at bounding box center [769, 363] width 541 height 218
paste input ".79206"
click at [703, 358] on input "2.79206" at bounding box center [769, 356] width 172 height 32
click at [716, 359] on input "279206" at bounding box center [769, 356] width 172 height 32
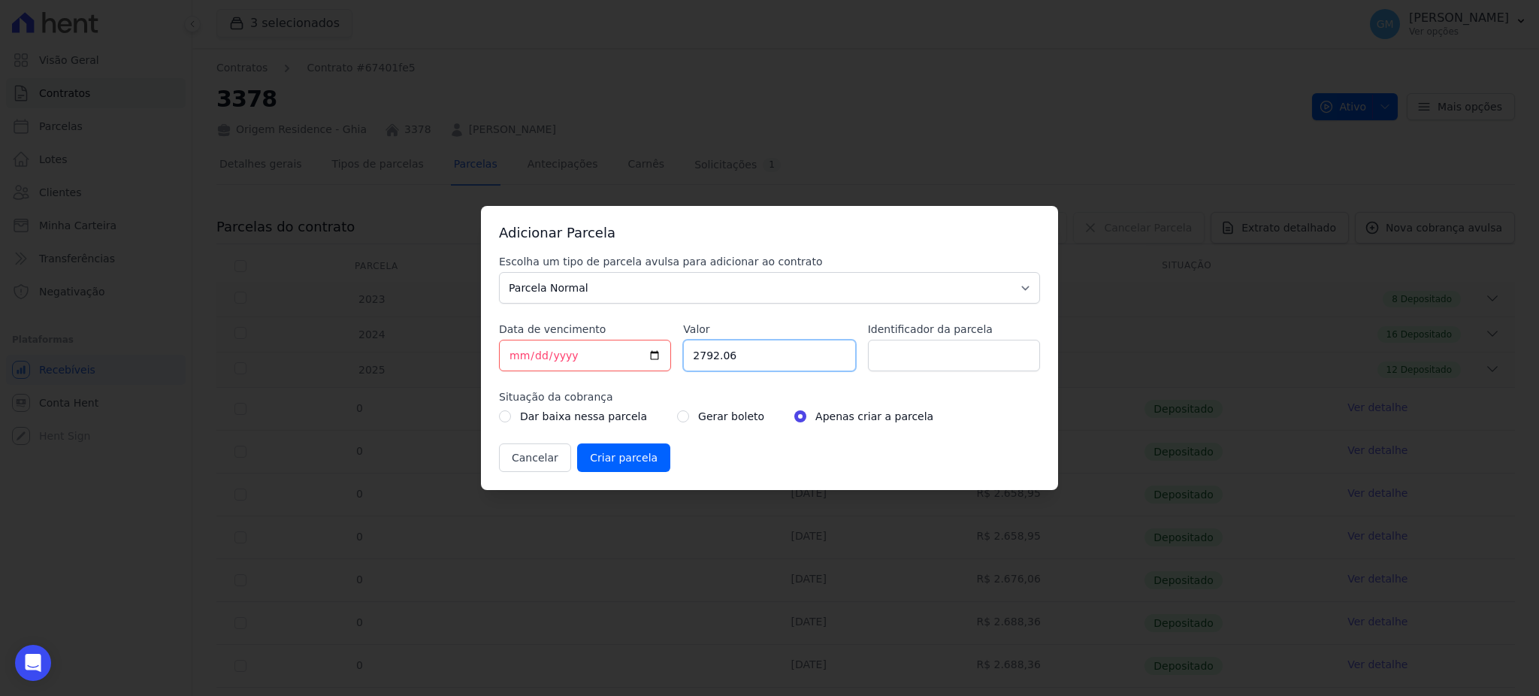
type input "2792.06"
click at [912, 356] on input "Identificador da parcela" at bounding box center [954, 356] width 172 height 32
type input "setembro"
click at [677, 417] on input "radio" at bounding box center [683, 416] width 12 height 12
radio input "true"
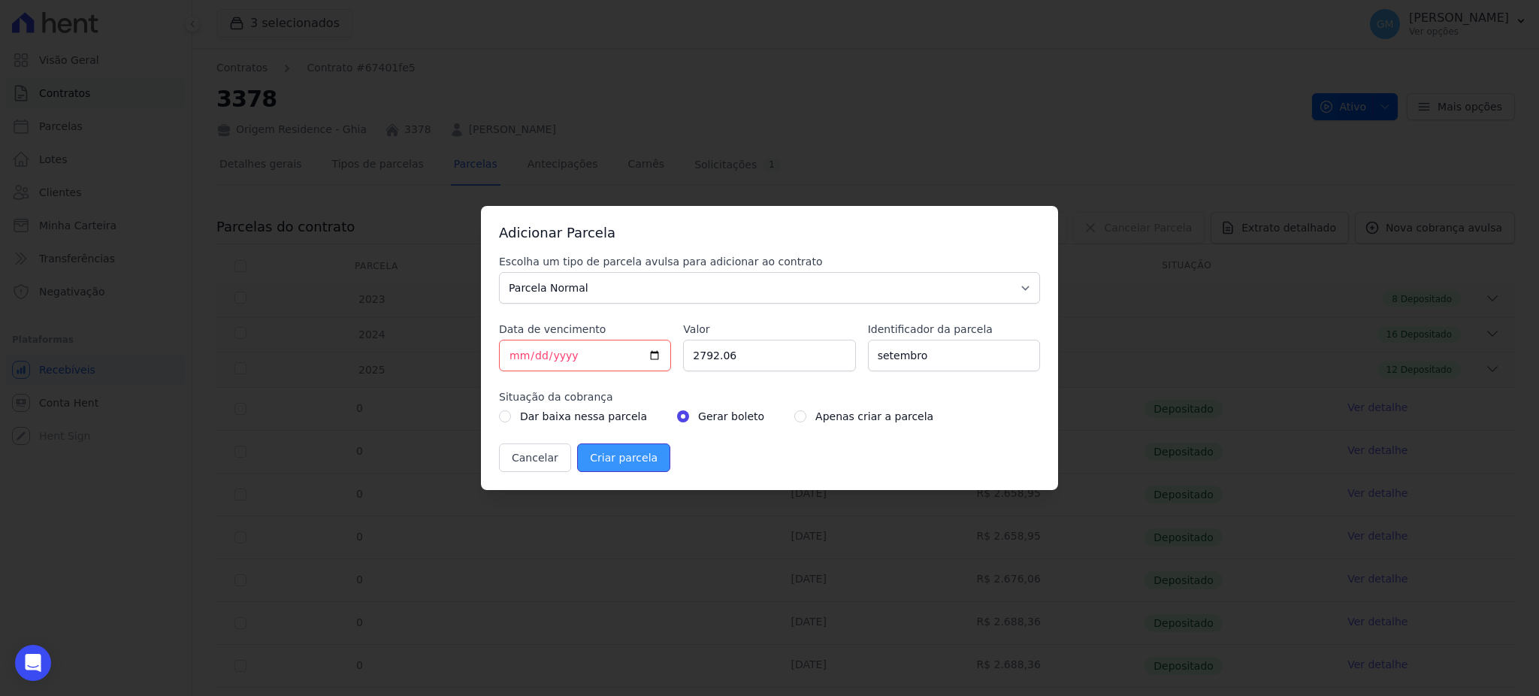
click at [615, 454] on input "Criar parcela" at bounding box center [623, 457] width 93 height 29
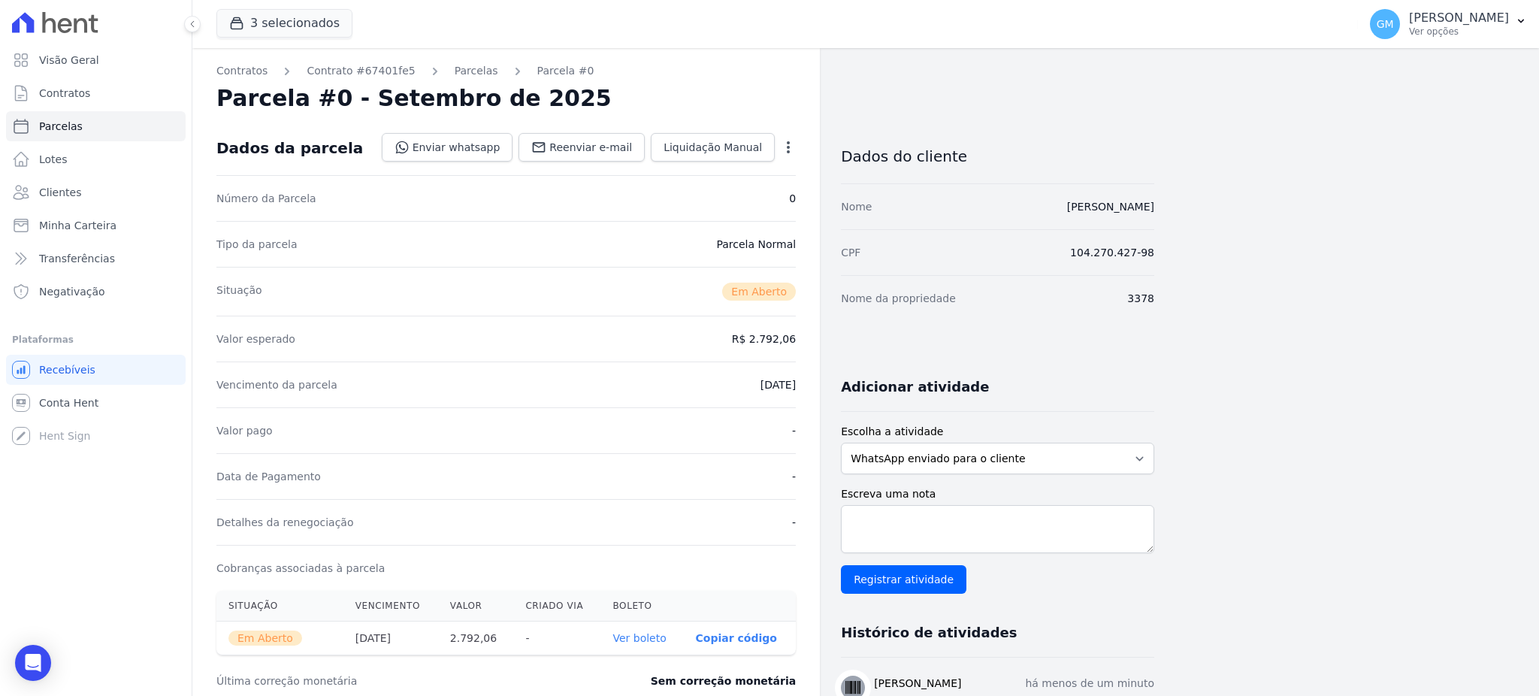
click at [641, 643] on link "Ver boleto" at bounding box center [638, 638] width 53 height 12
